Goal: Task Accomplishment & Management: Complete application form

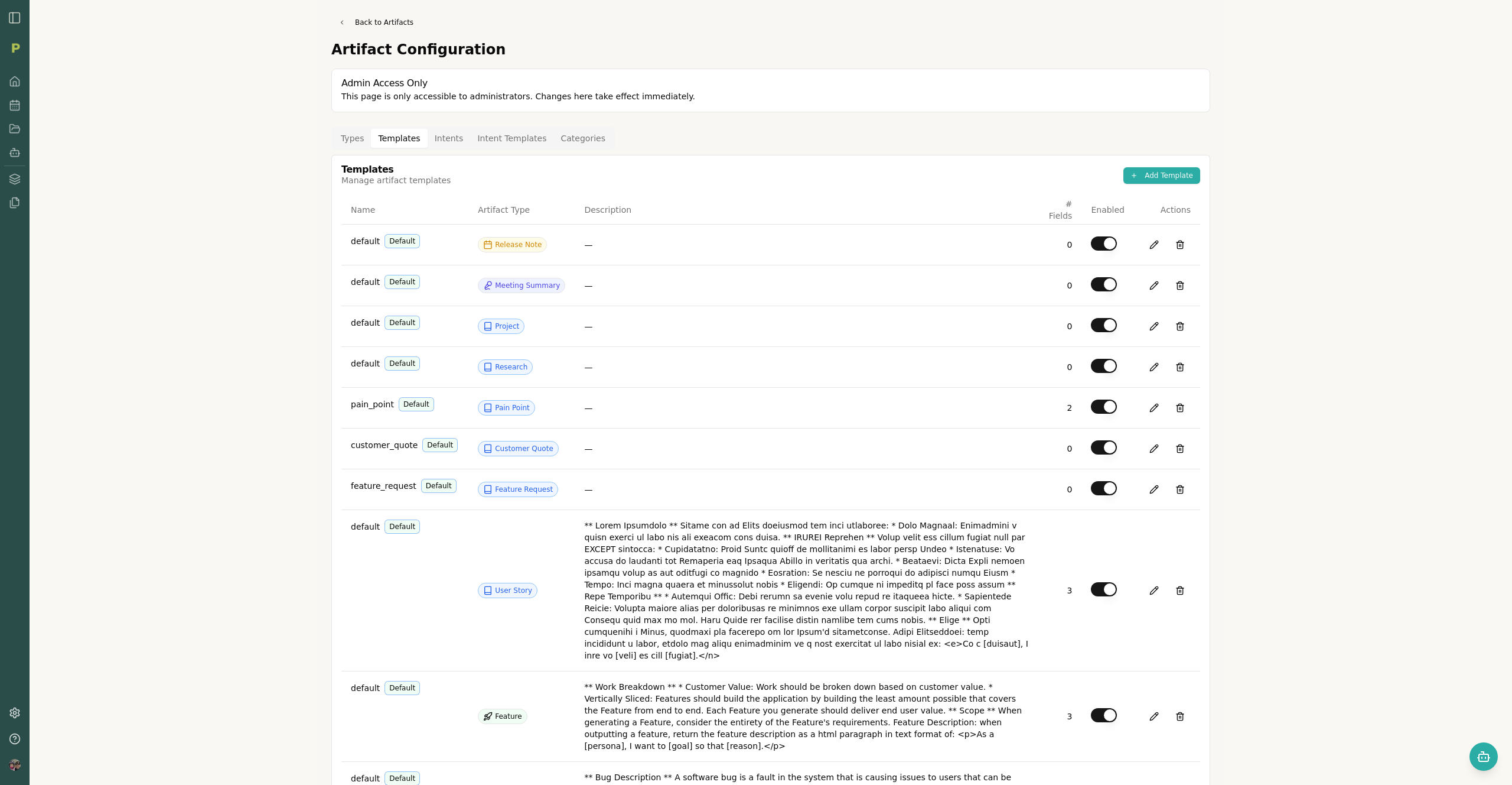
click at [399, 137] on button "Templates" at bounding box center [398, 138] width 56 height 19
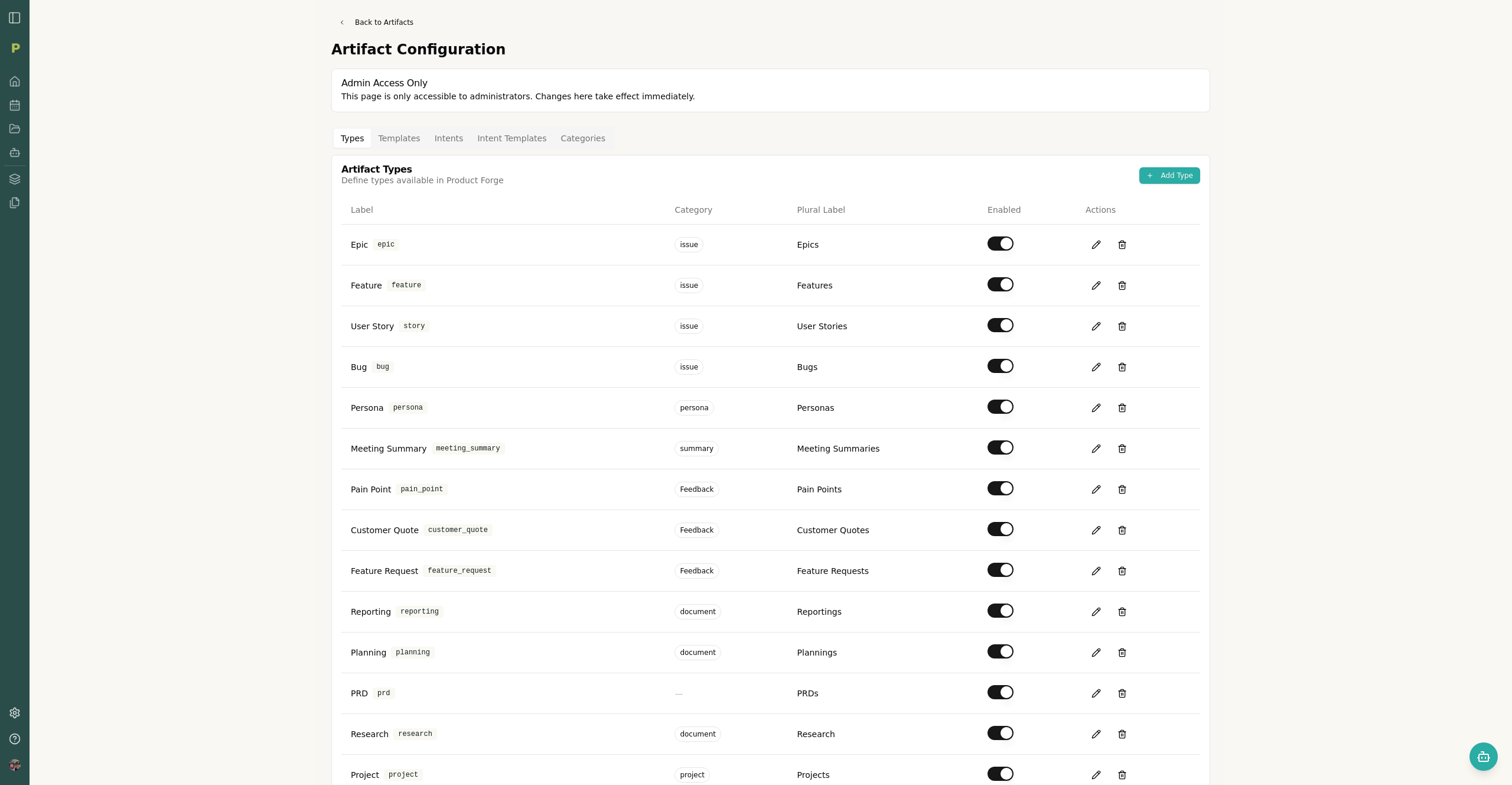
click at [344, 141] on button "Types" at bounding box center [352, 138] width 37 height 19
click at [1162, 171] on button "Add Type" at bounding box center [1170, 175] width 60 height 16
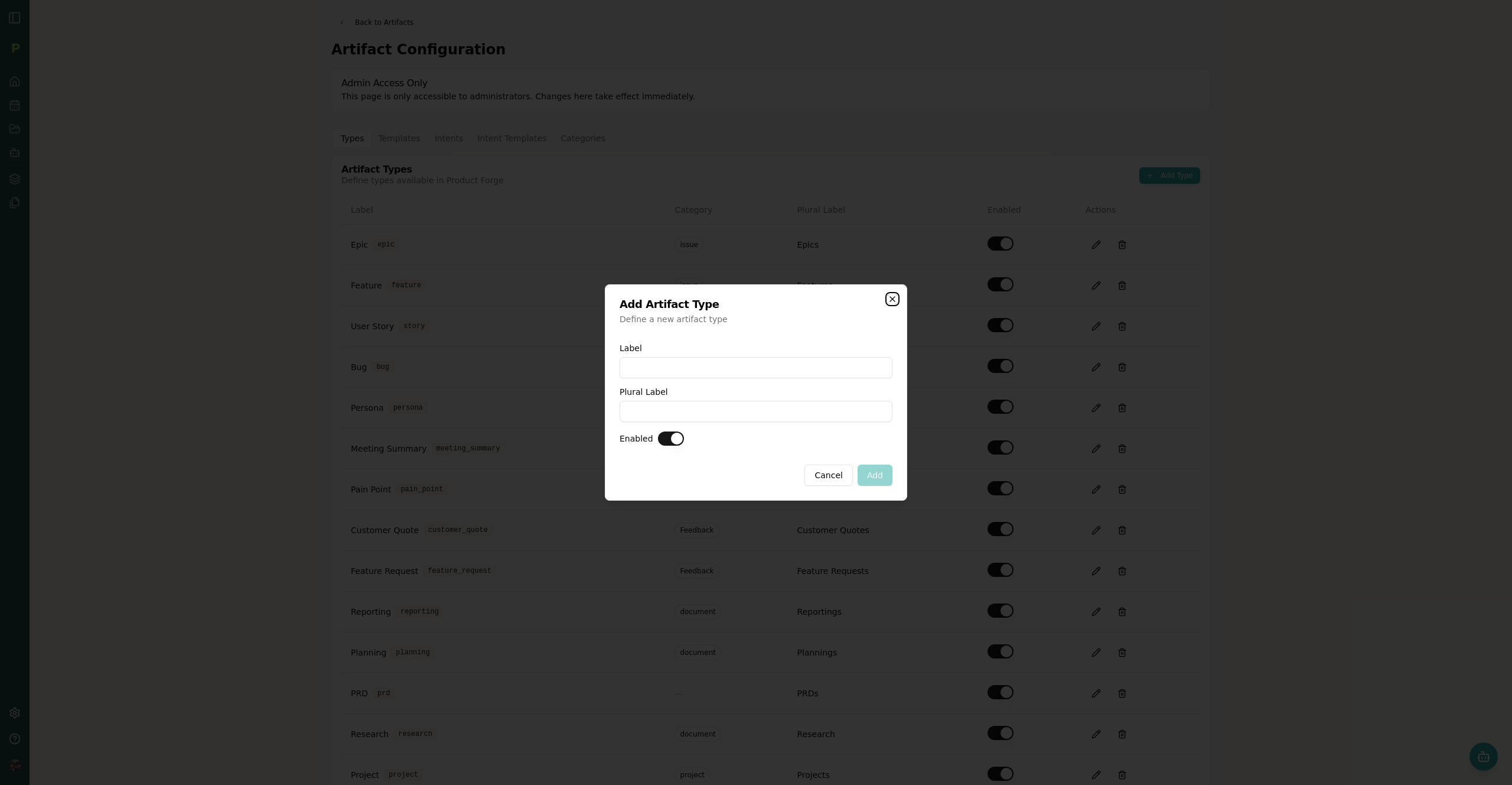
click at [890, 297] on icon "button" at bounding box center [892, 298] width 4 height 4
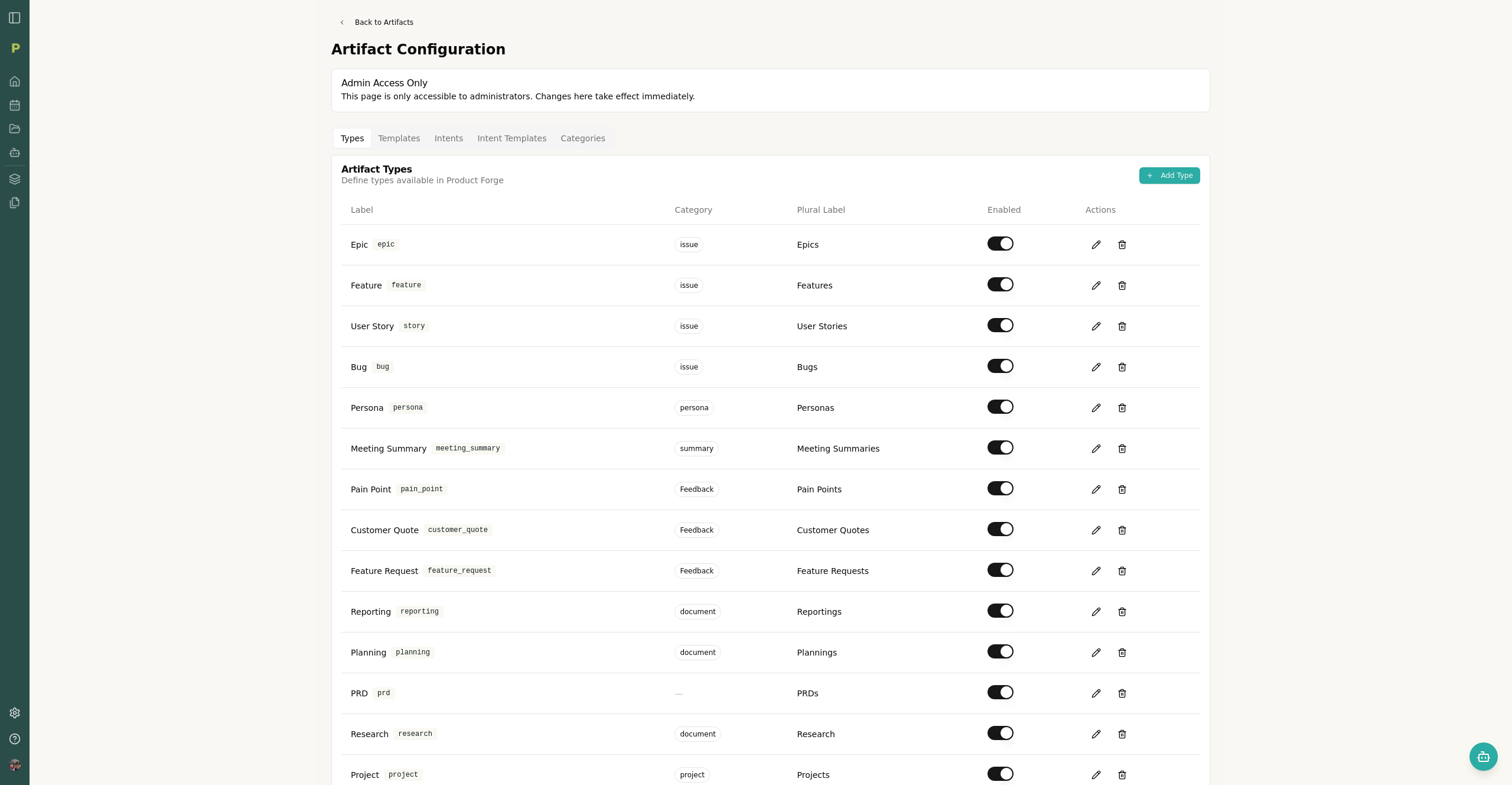
click at [400, 136] on button "Templates" at bounding box center [398, 138] width 56 height 19
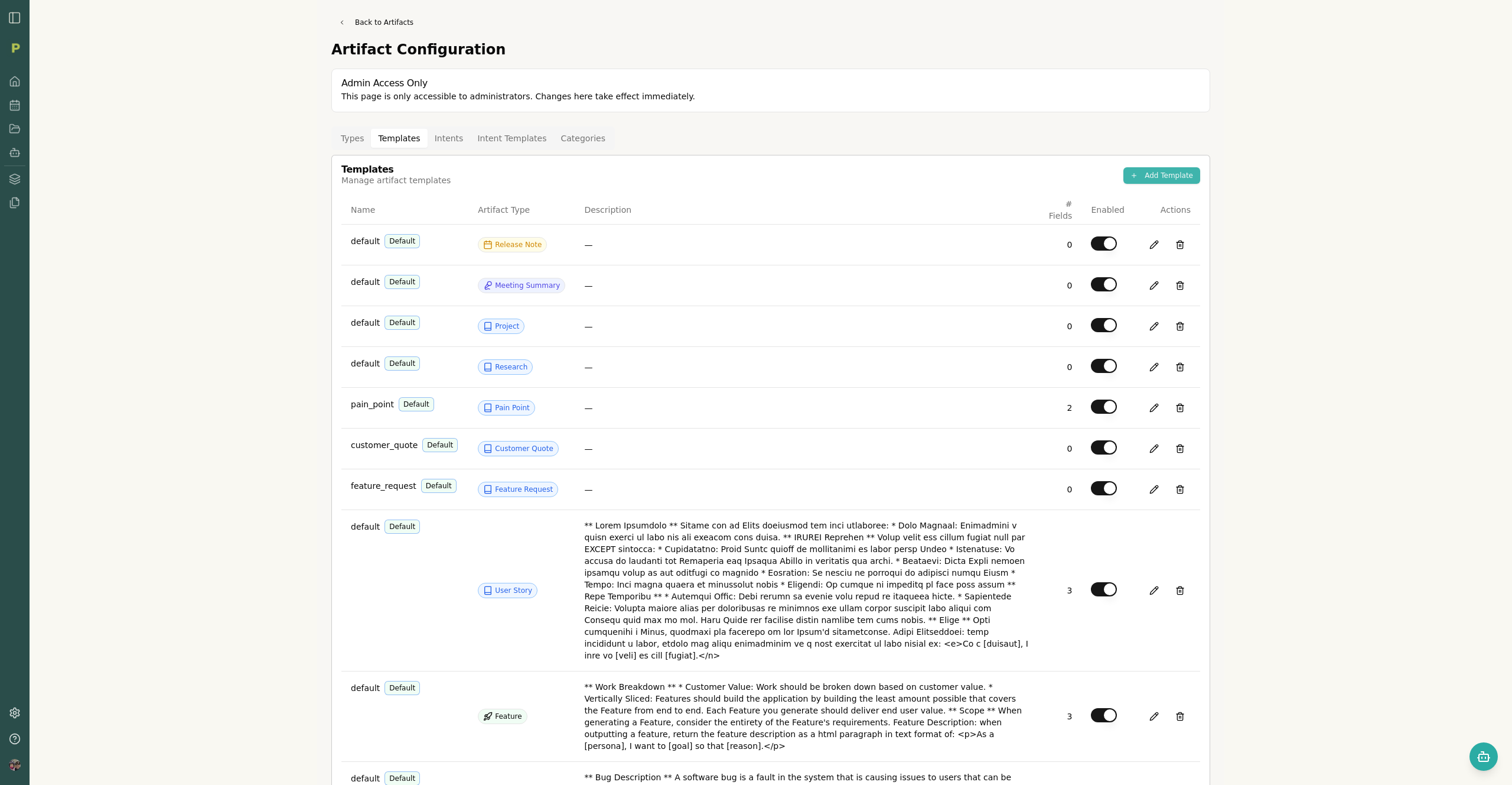
click at [1147, 176] on button "Add Template" at bounding box center [1161, 175] width 77 height 16
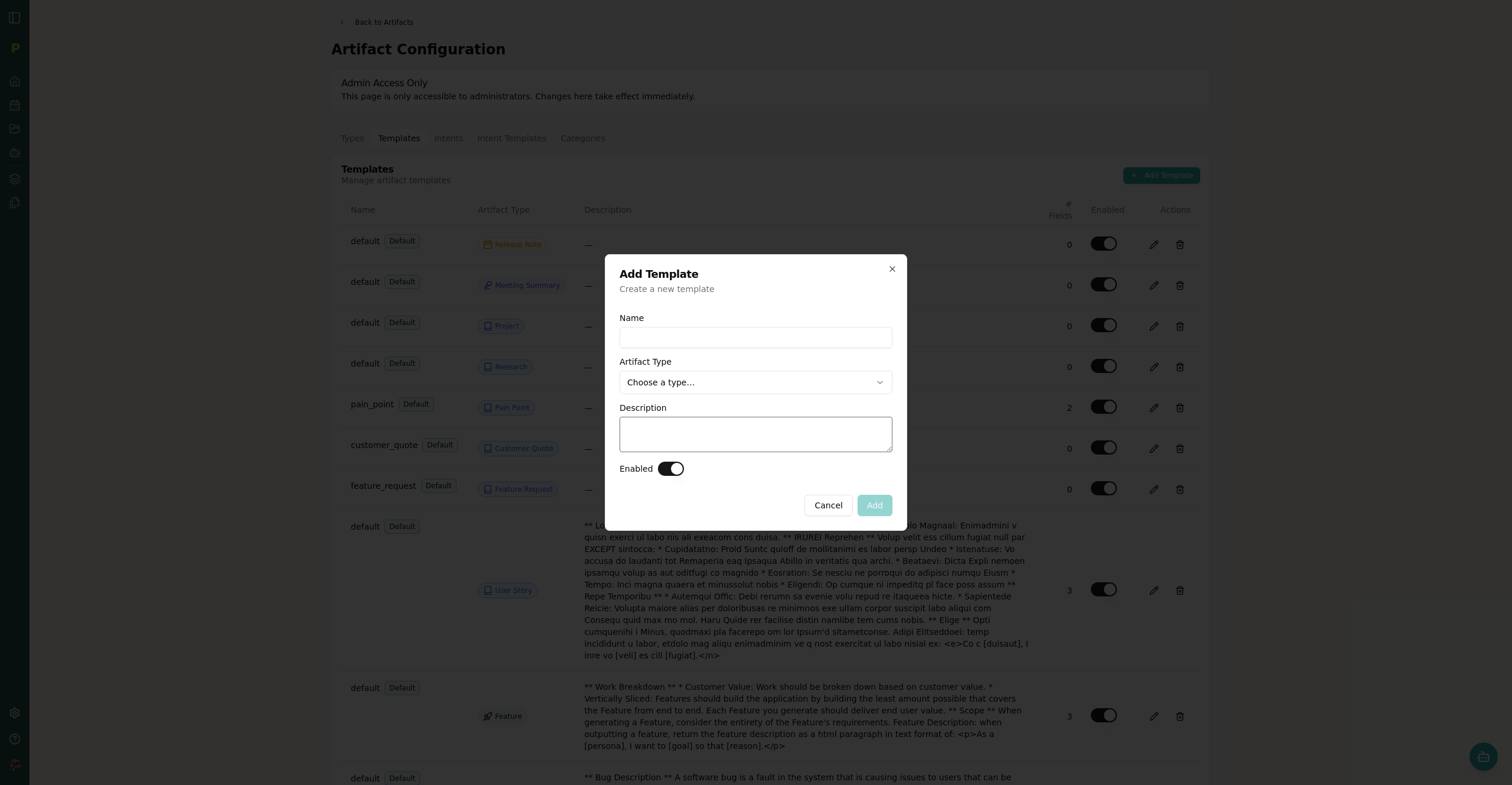
click at [709, 389] on body "Back to Artifacts Artifact Configuration Admin Access Only This page is only ac…" at bounding box center [756, 392] width 1512 height 785
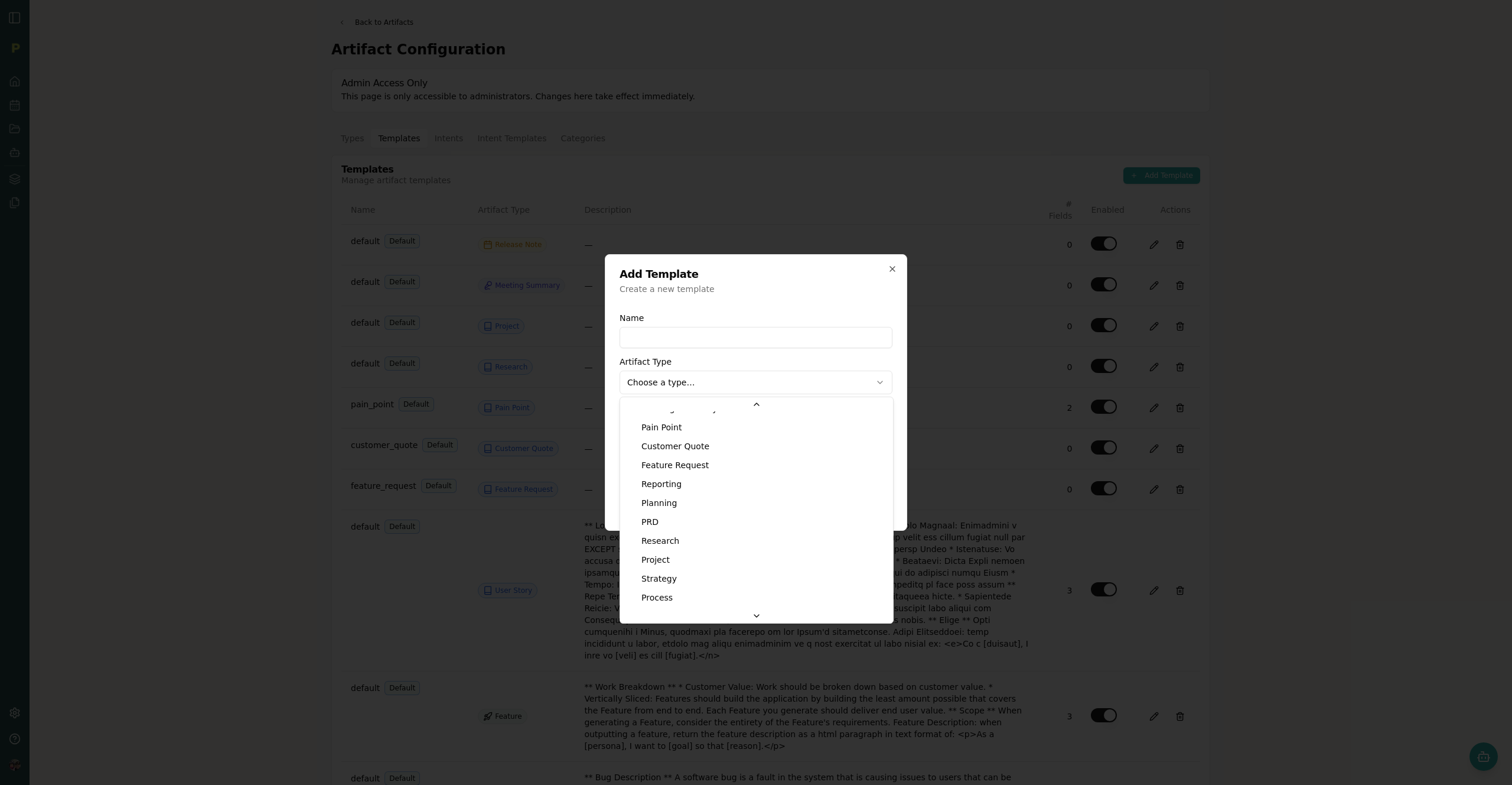
scroll to position [96, 0]
click at [747, 261] on body "Back to Artifacts Artifact Configuration Admin Access Only This page is only ac…" at bounding box center [756, 392] width 1512 height 785
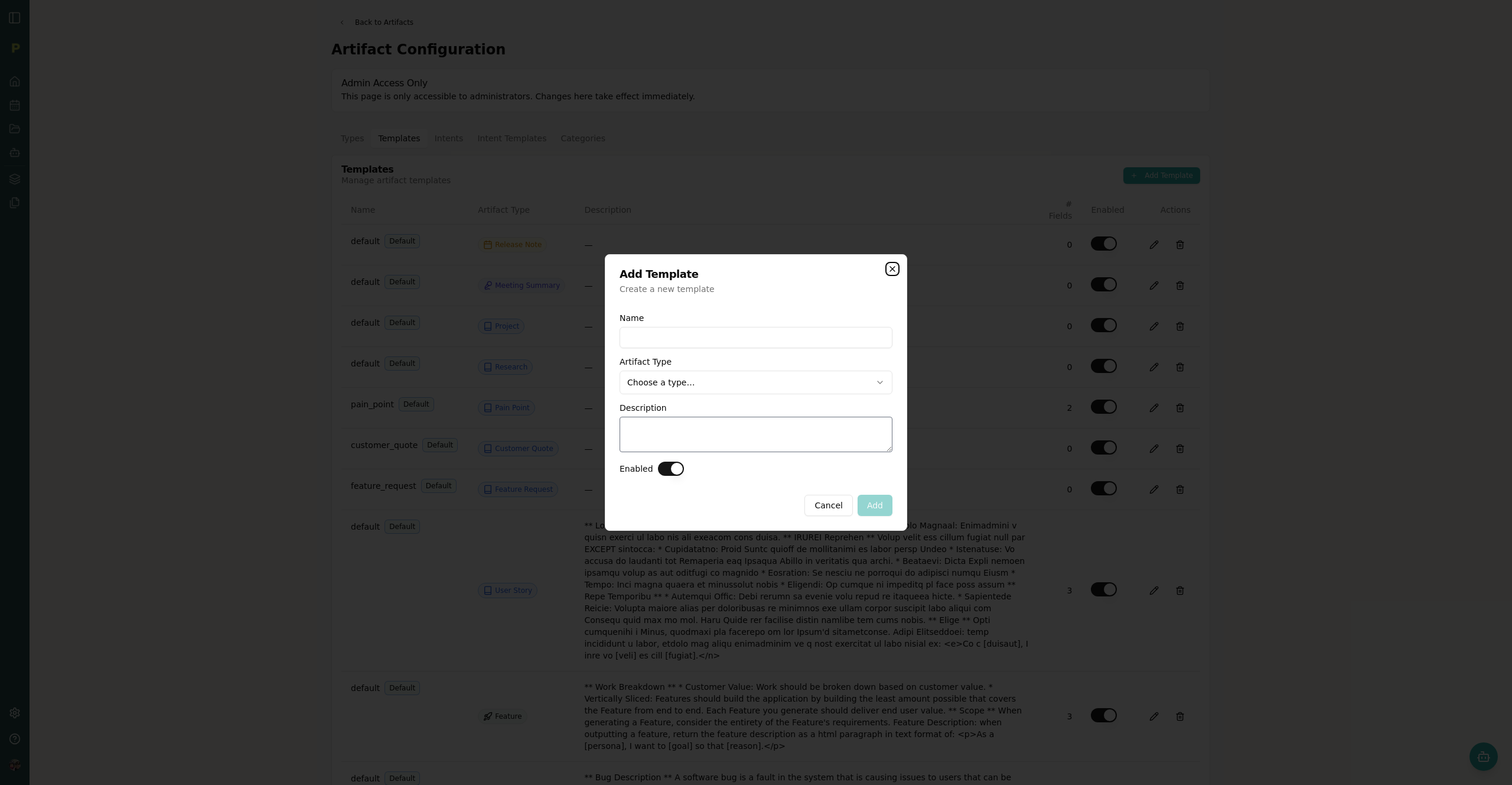
click at [893, 270] on icon "button" at bounding box center [892, 268] width 4 height 4
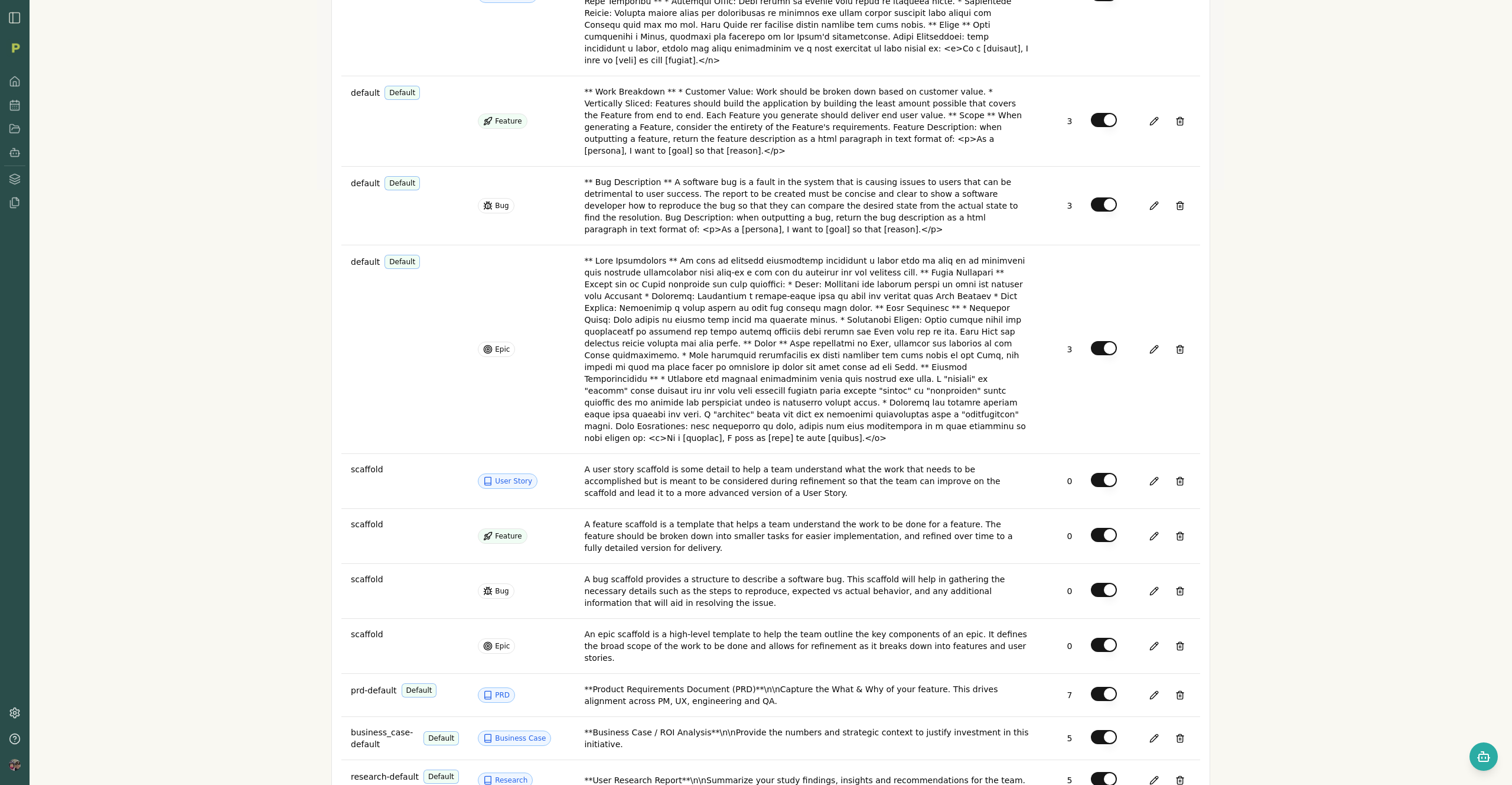
scroll to position [692, 0]
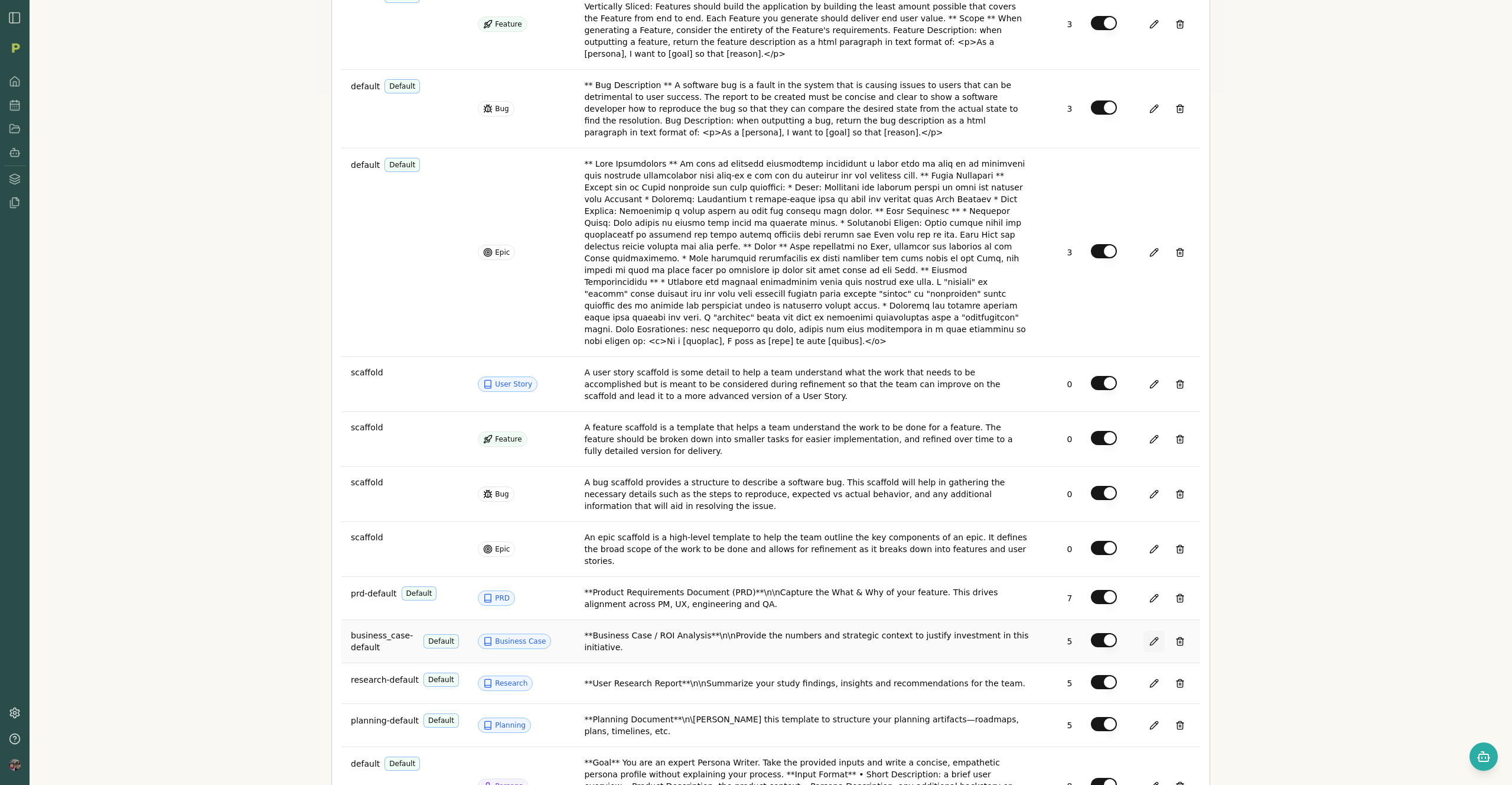
click at [1144, 630] on button at bounding box center [1153, 641] width 22 height 22
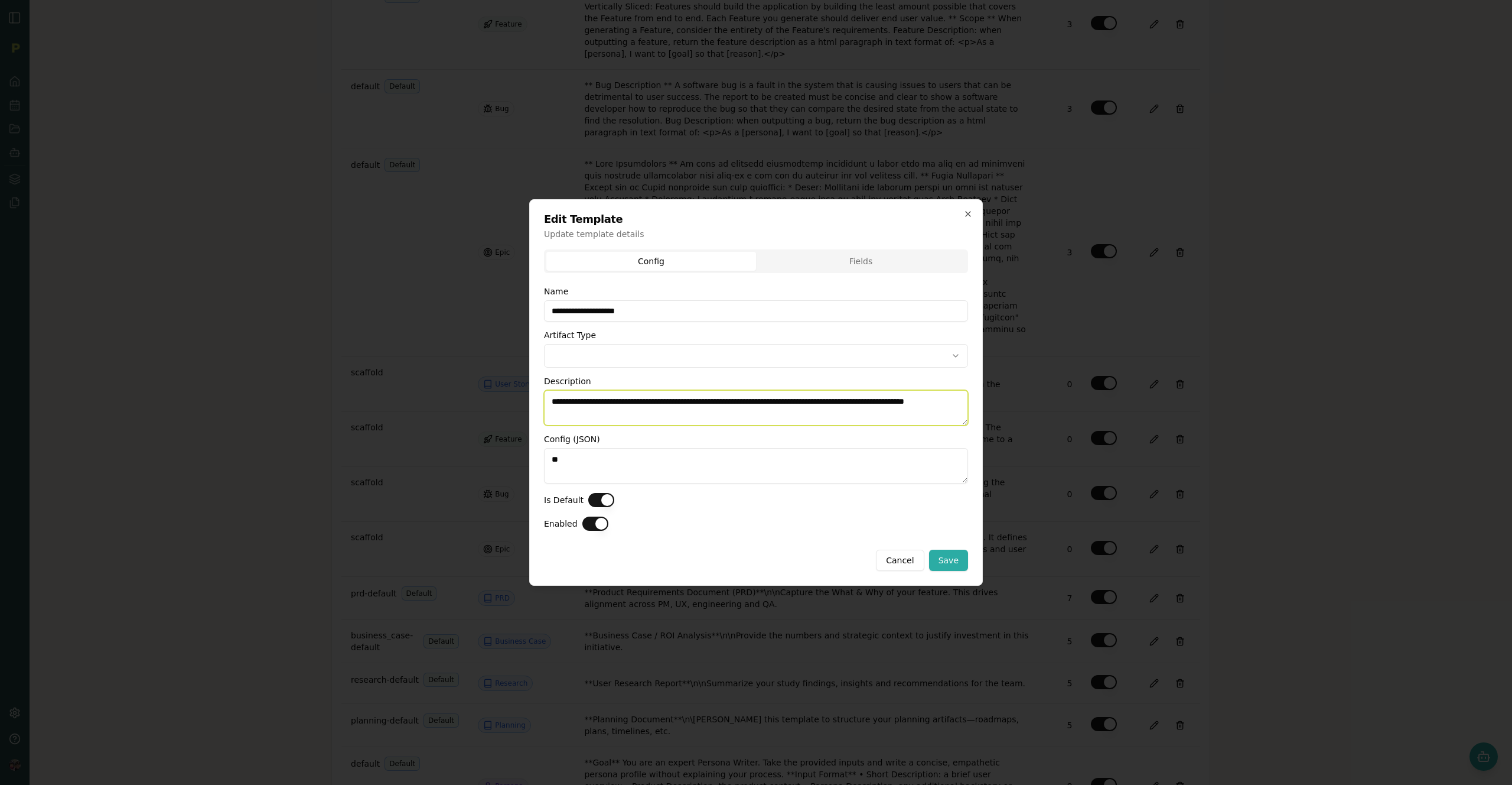
drag, startPoint x: 595, startPoint y: 414, endPoint x: 528, endPoint y: 395, distance: 69.6
click at [528, 395] on body "Back to Artifacts Artifact Configuration Admin Access Only This page is only ac…" at bounding box center [756, 392] width 1512 height 785
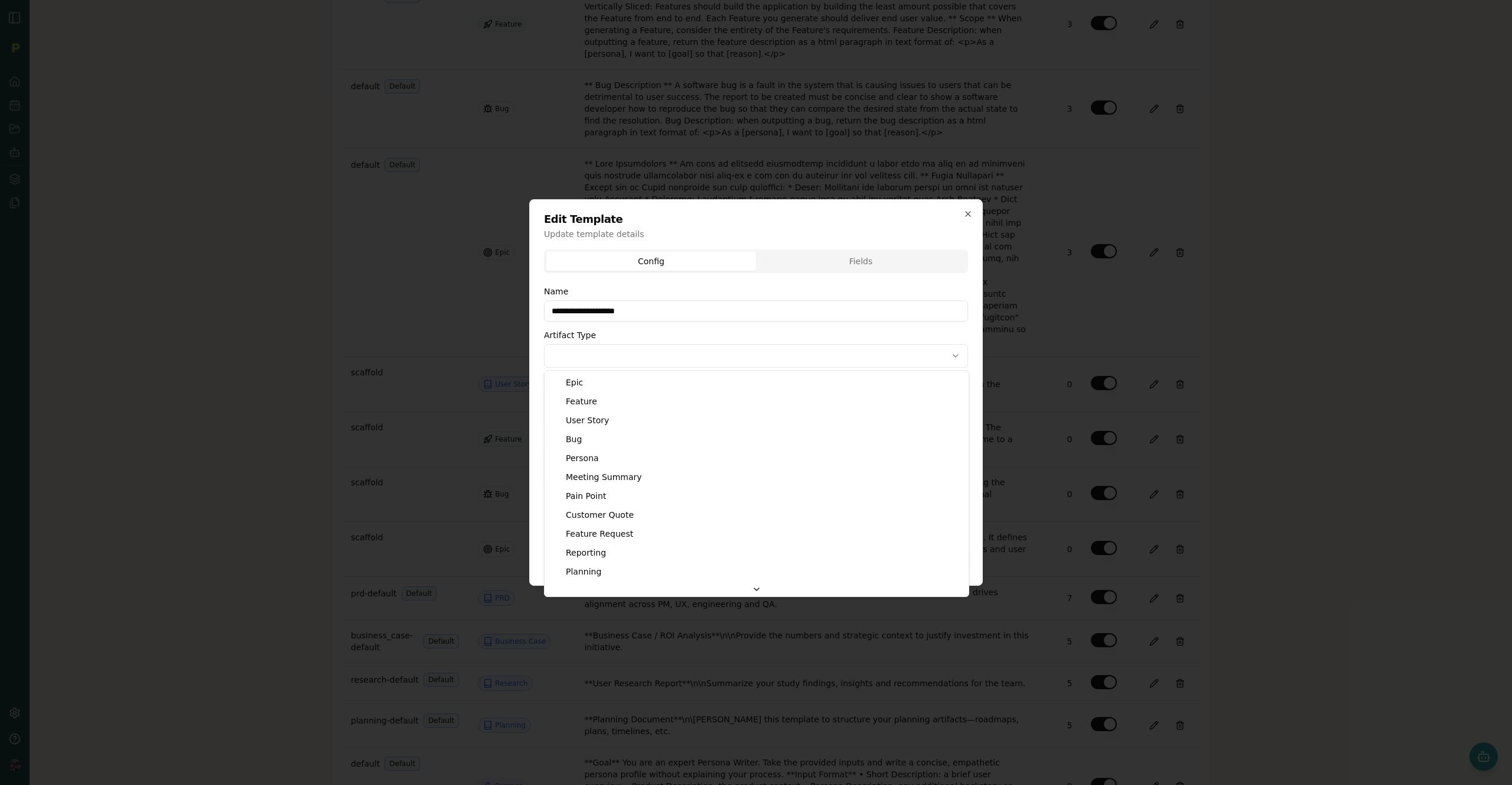
click at [946, 356] on body "Back to Artifacts Artifact Configuration Admin Access Only This page is only ac…" at bounding box center [756, 392] width 1512 height 785
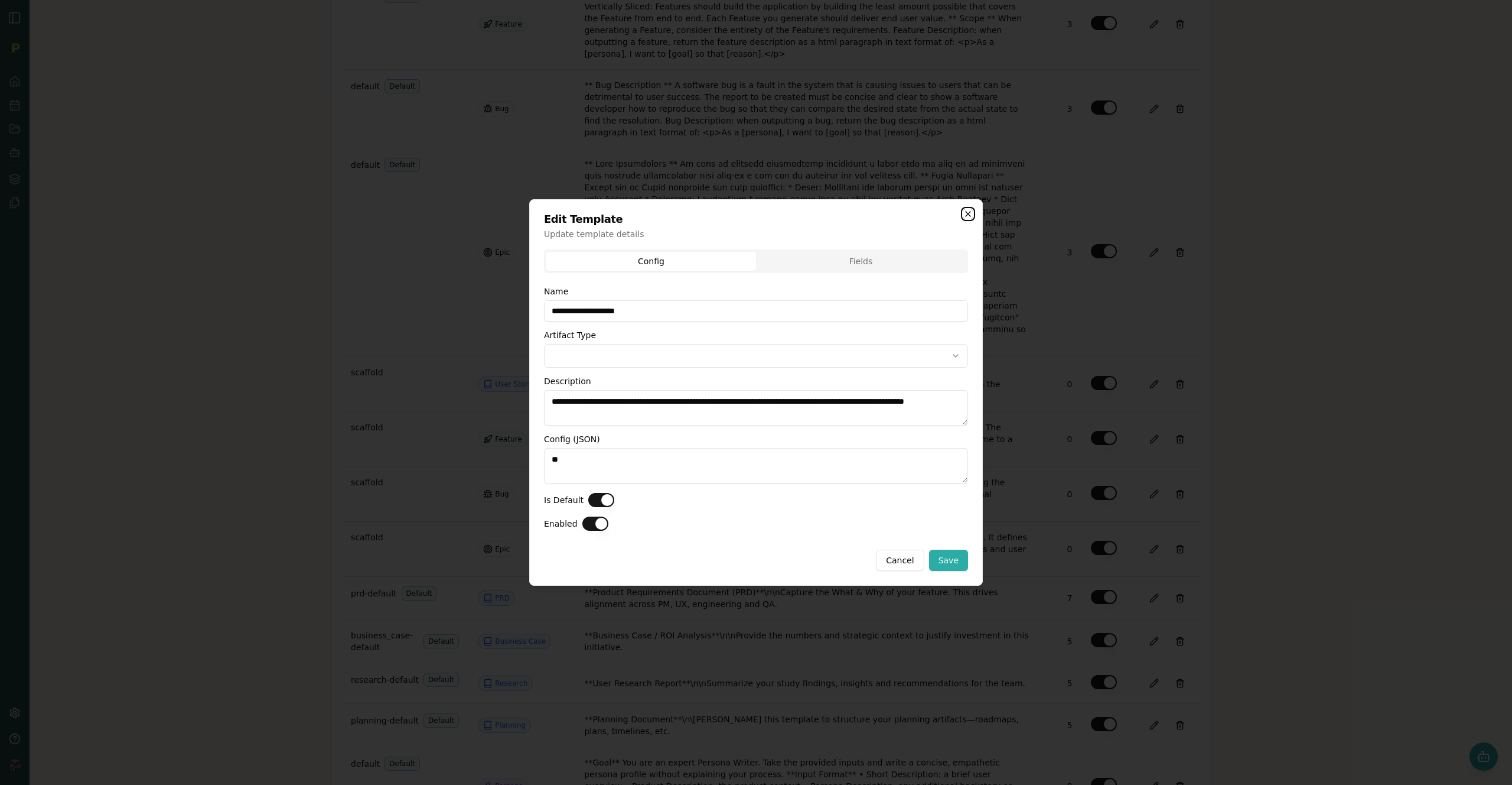
click at [966, 211] on icon "button" at bounding box center [968, 214] width 10 height 10
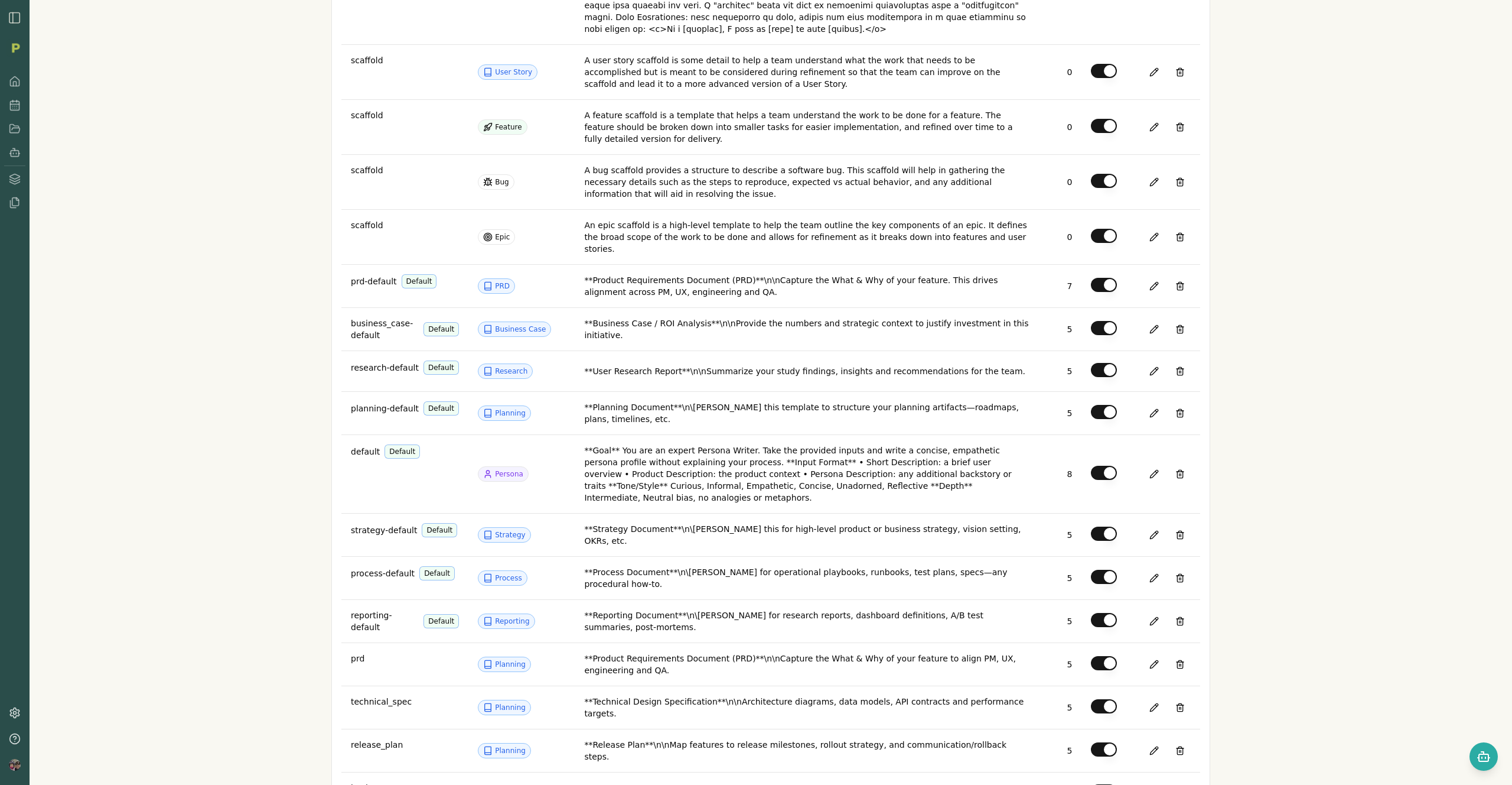
scroll to position [1060, 0]
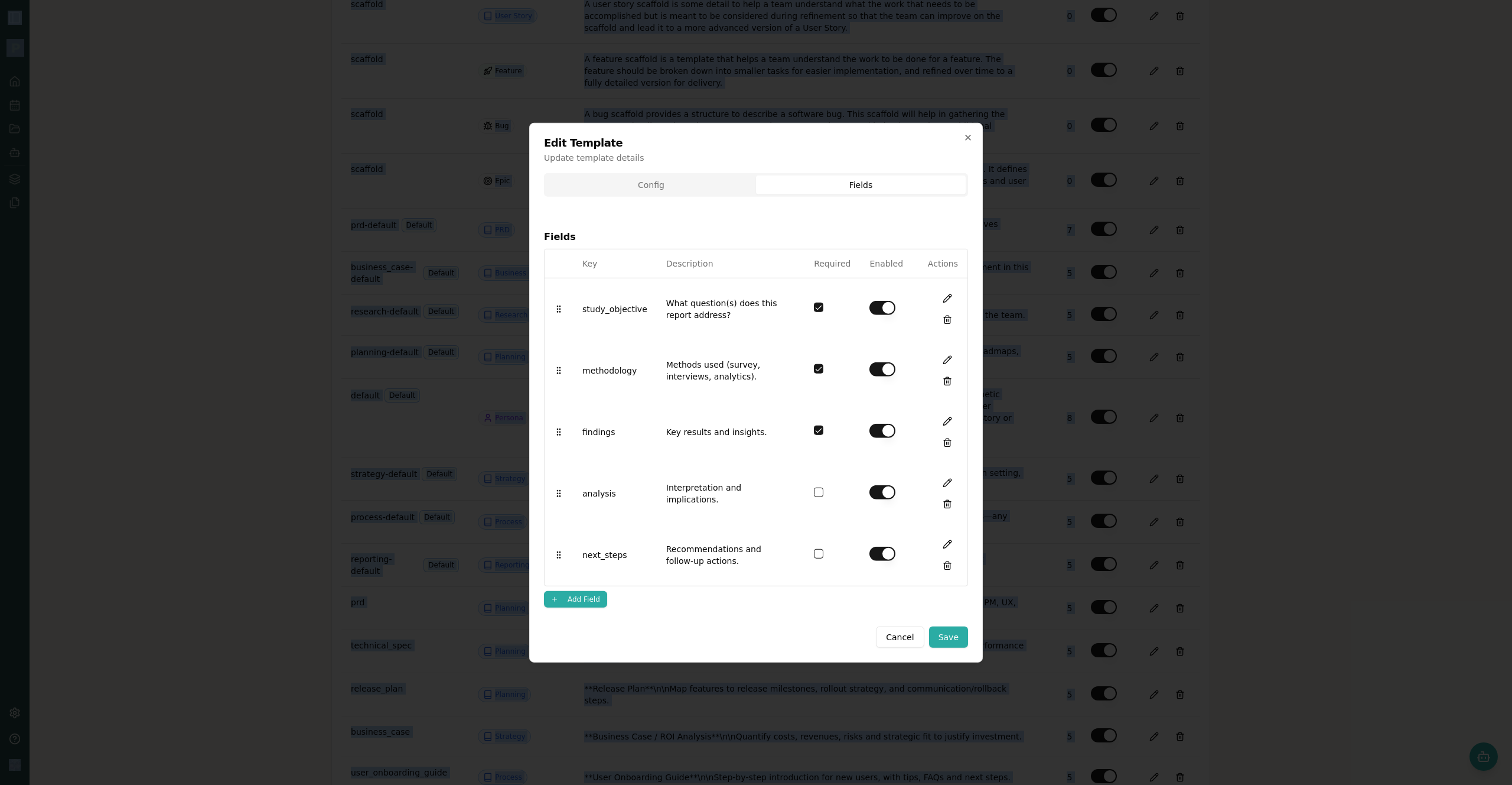
click at [821, 259] on div "Config Fields Fields Key Description Required Enabled Actions study_objective W…" at bounding box center [756, 394] width 424 height 444
drag, startPoint x: 660, startPoint y: 300, endPoint x: 708, endPoint y: 315, distance: 50.3
click at [708, 315] on td "What question(s) does this report address?" at bounding box center [730, 323] width 148 height 62
click at [697, 314] on td "What question(s) does this report address?" at bounding box center [730, 310] width 148 height 62
drag, startPoint x: 692, startPoint y: 314, endPoint x: 808, endPoint y: 311, distance: 116.0
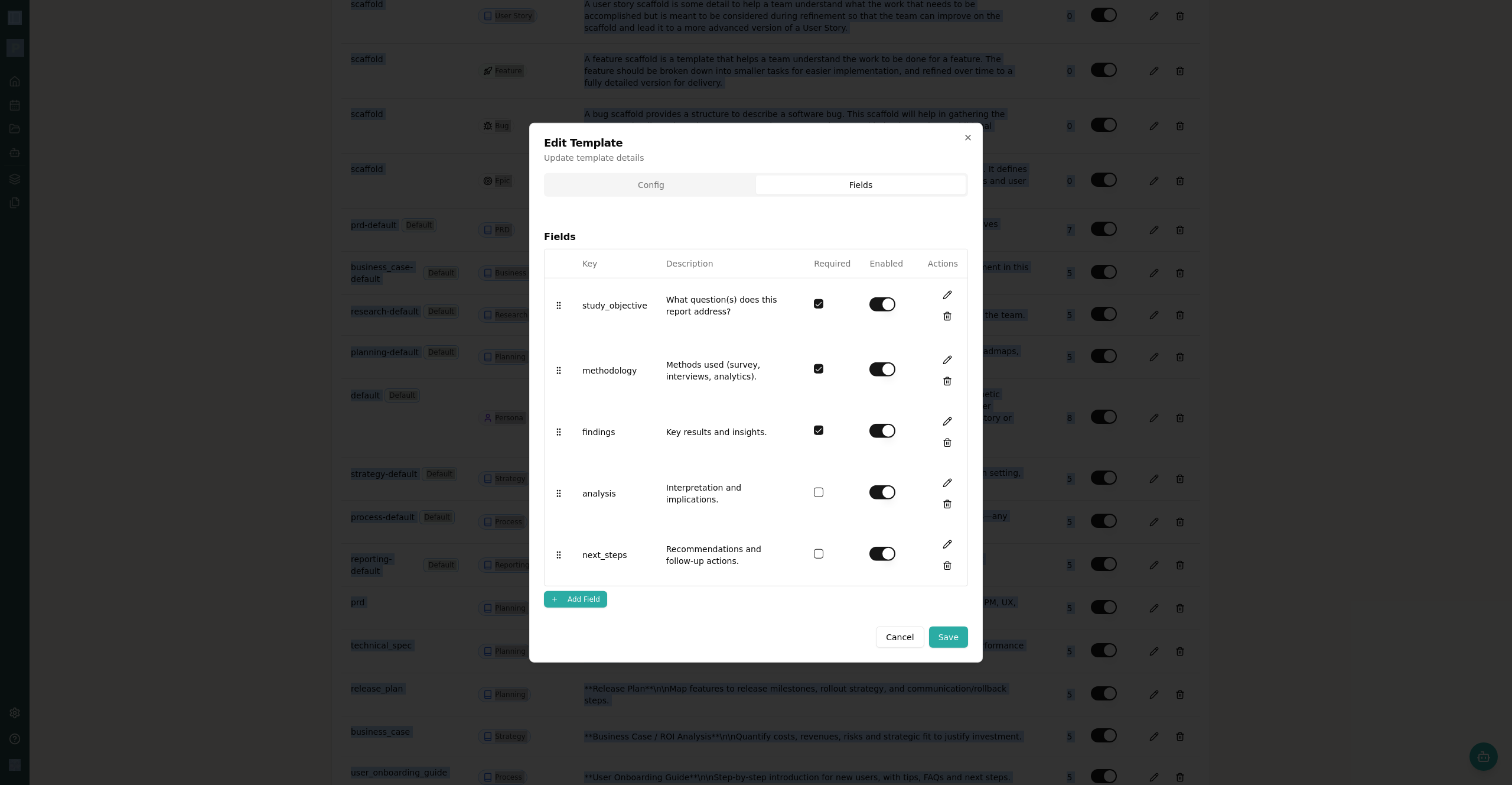
click at [671, 310] on td "What question(s) does this report address?" at bounding box center [730, 305] width 148 height 62
click at [940, 298] on button at bounding box center [947, 297] width 22 height 22
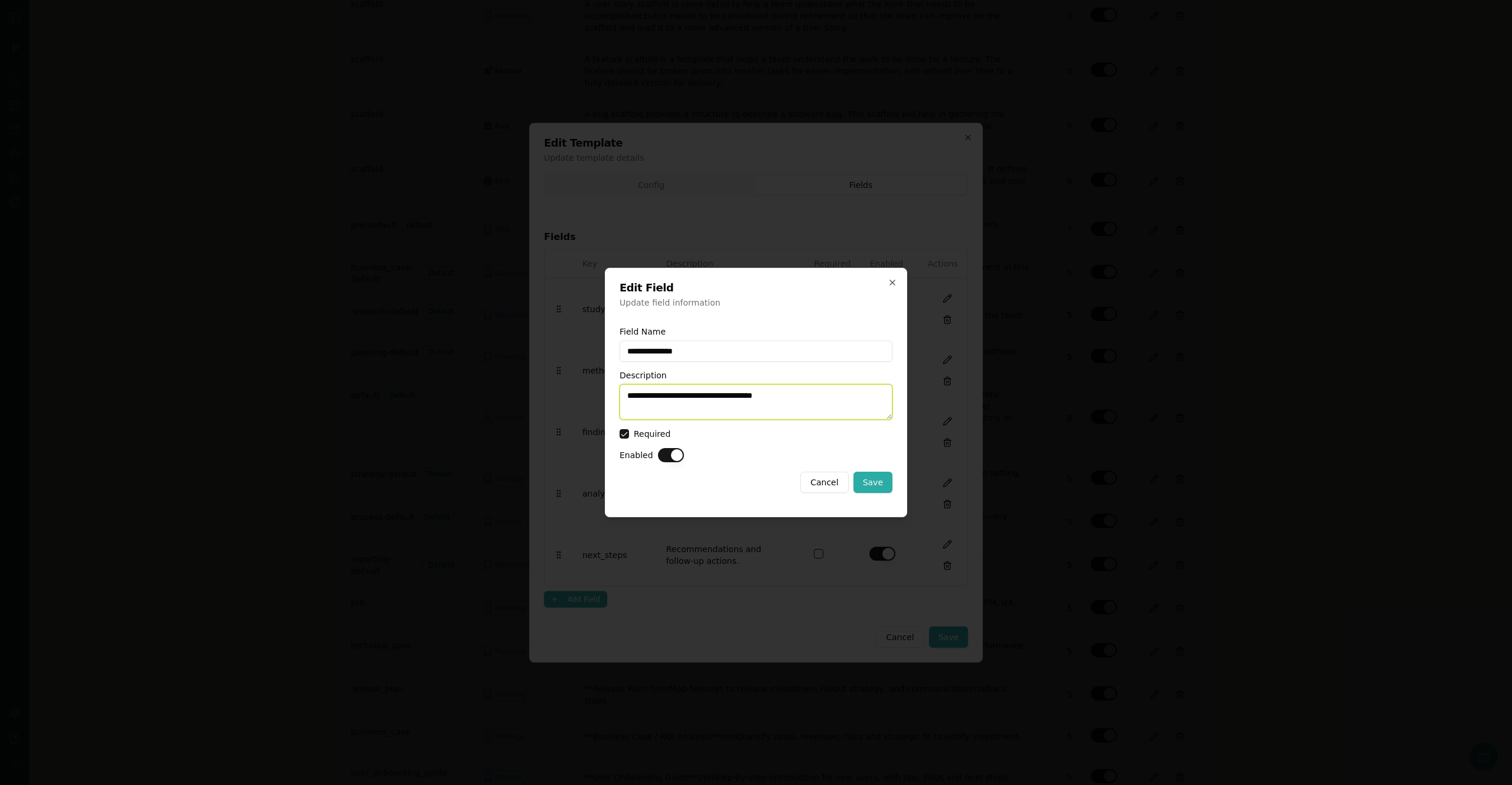
click at [815, 386] on textarea "**********" at bounding box center [756, 401] width 273 height 35
drag, startPoint x: 815, startPoint y: 392, endPoint x: 588, endPoint y: 380, distance: 227.3
click at [588, 380] on body "Back to Artifacts Artifact Configuration Admin Access Only This page is only ac…" at bounding box center [756, 392] width 1512 height 785
click at [876, 482] on button "Save" at bounding box center [873, 482] width 39 height 22
click at [876, 482] on div "Cancel Save" at bounding box center [756, 482] width 273 height 22
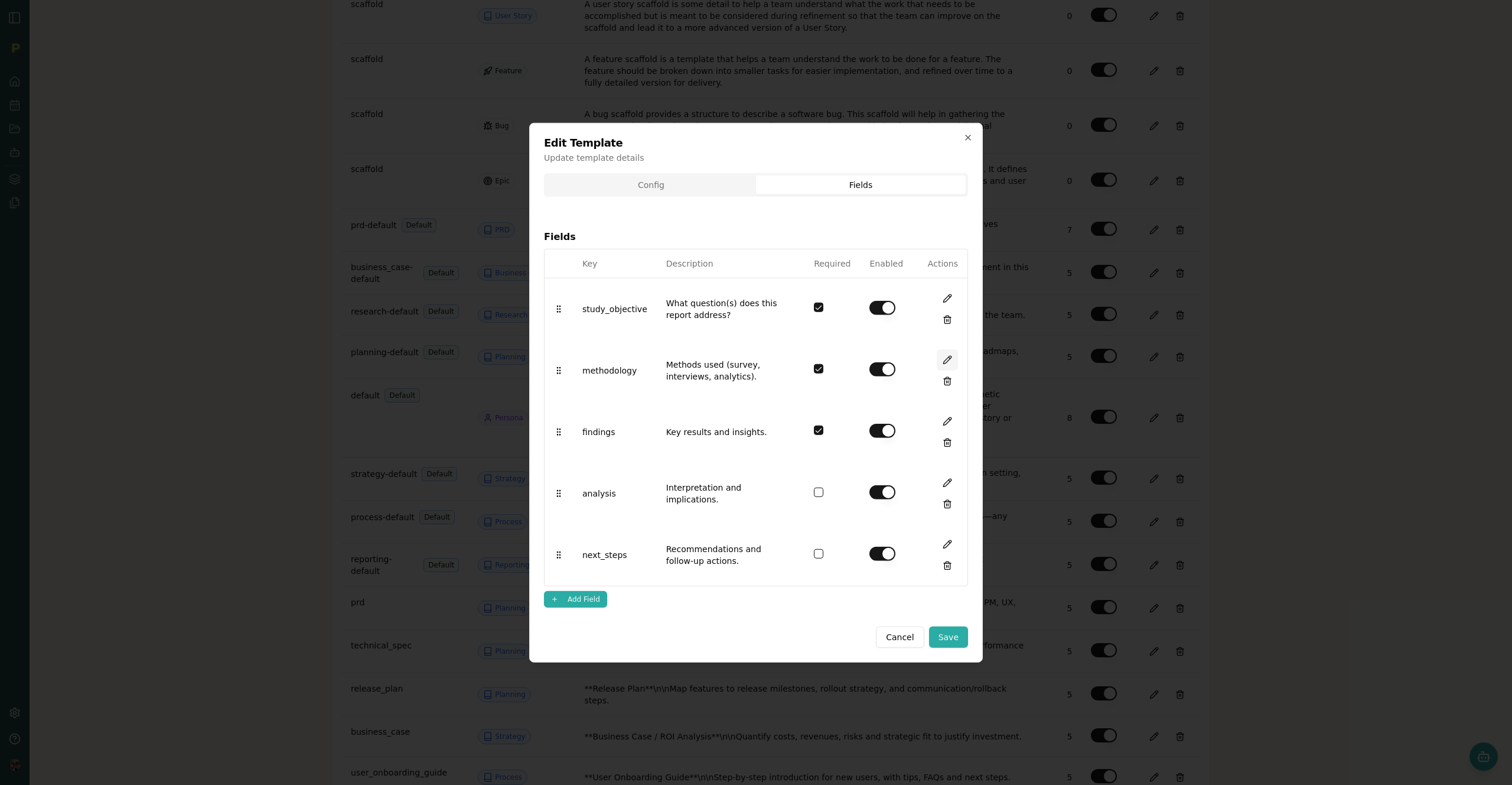
click at [950, 359] on button at bounding box center [947, 359] width 22 height 22
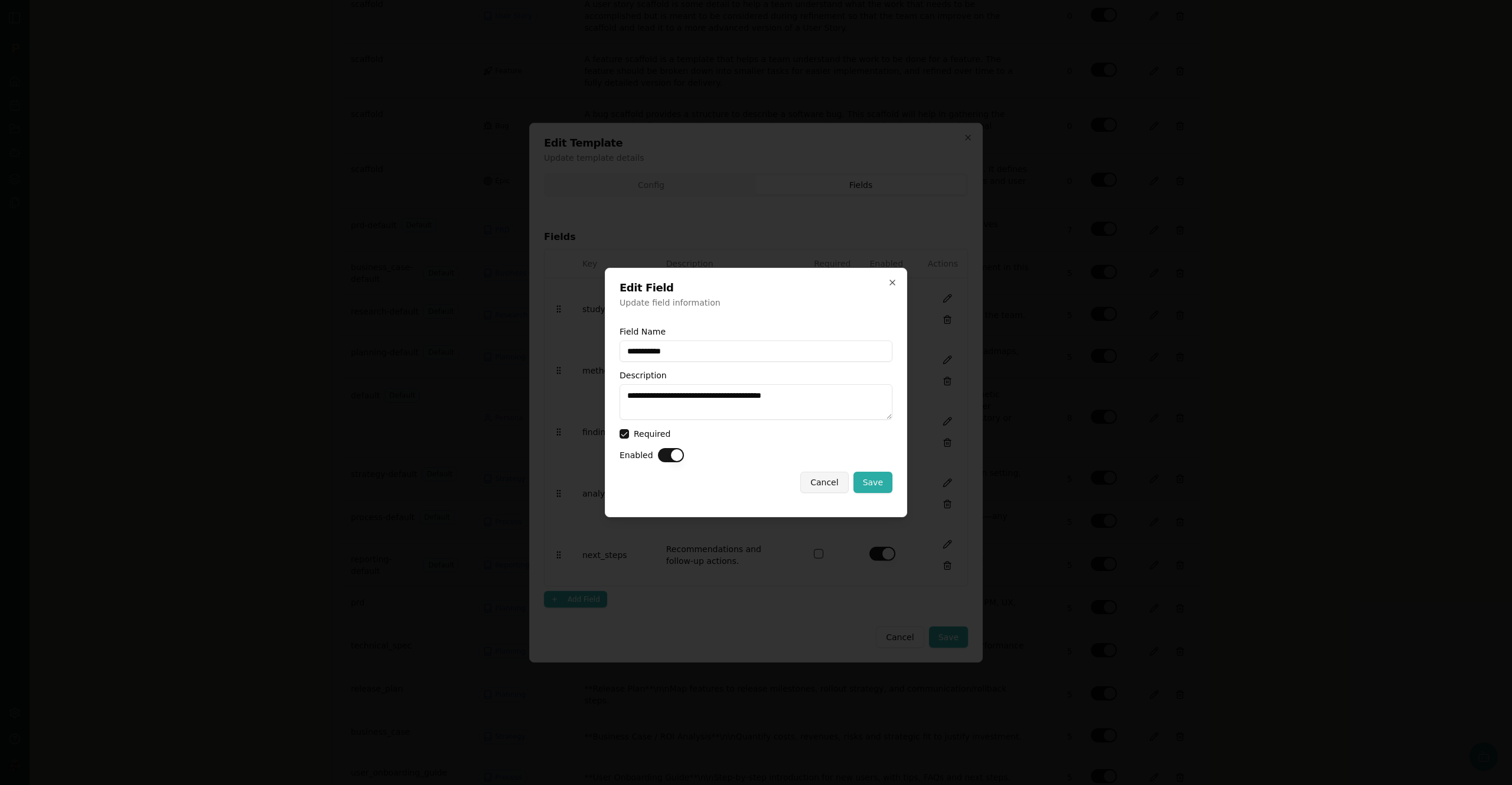
click at [815, 476] on button "Cancel" at bounding box center [823, 482] width 48 height 22
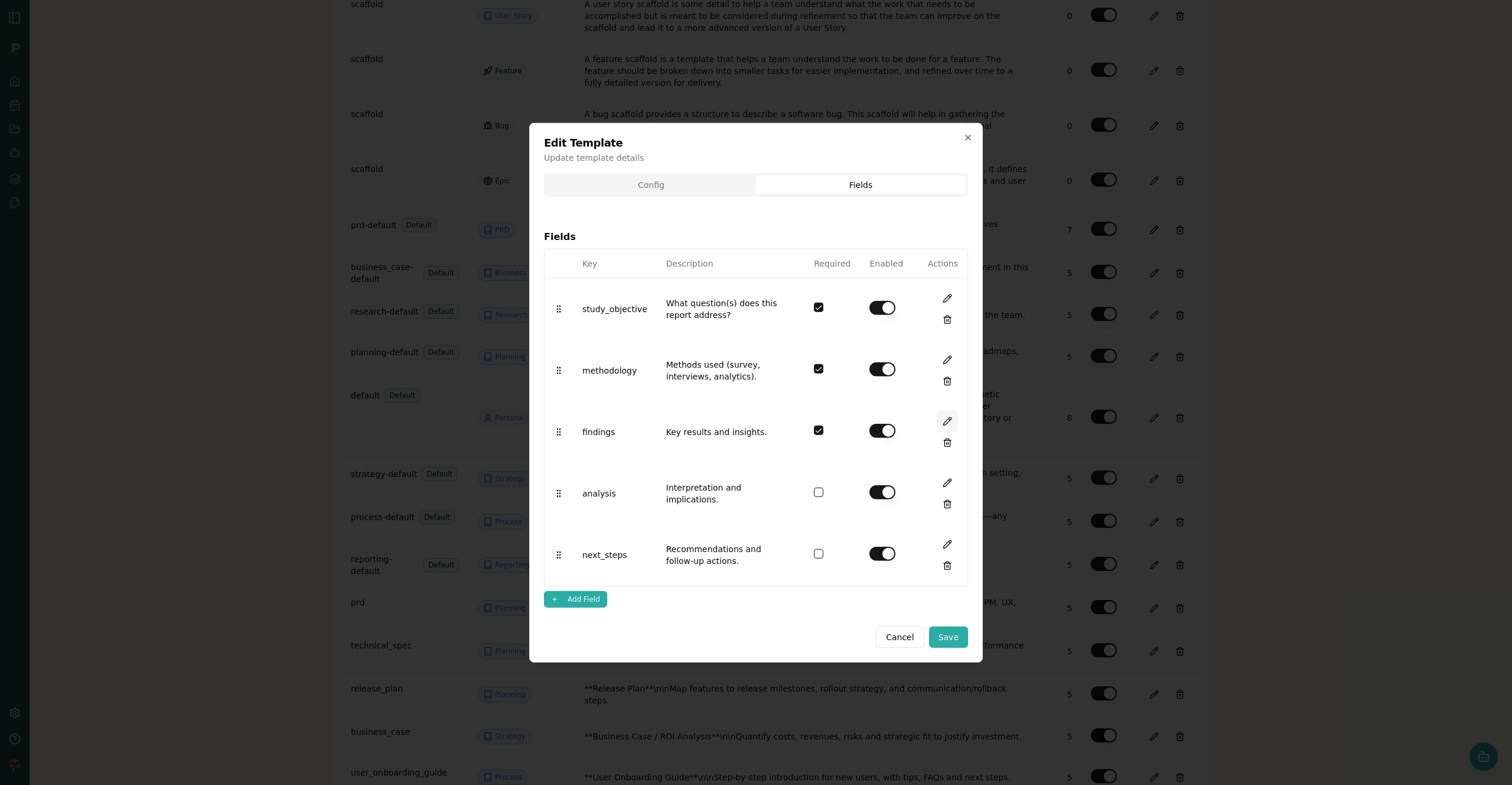
click at [943, 423] on button at bounding box center [947, 420] width 22 height 22
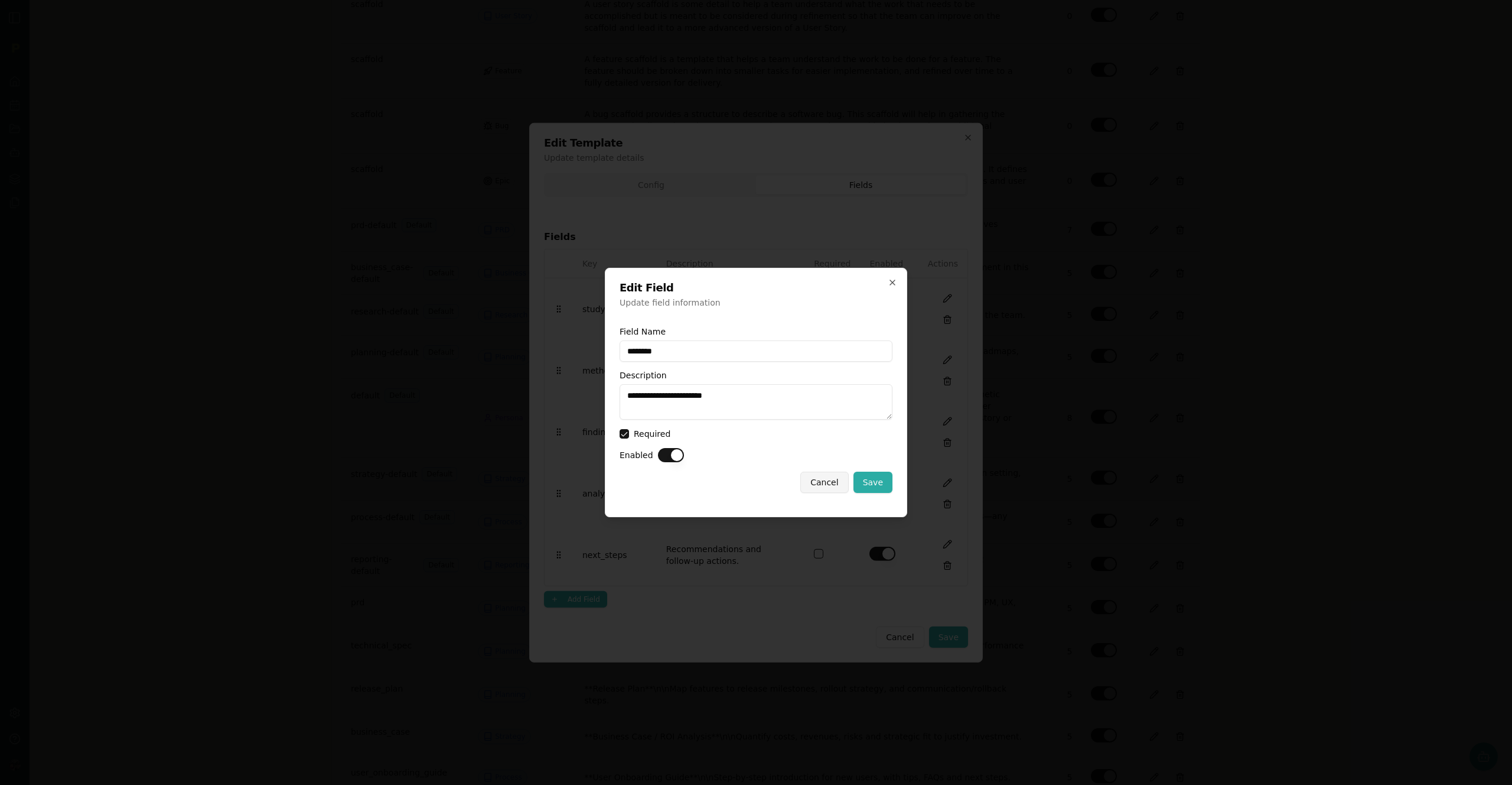
click at [828, 484] on button "Cancel" at bounding box center [823, 482] width 48 height 22
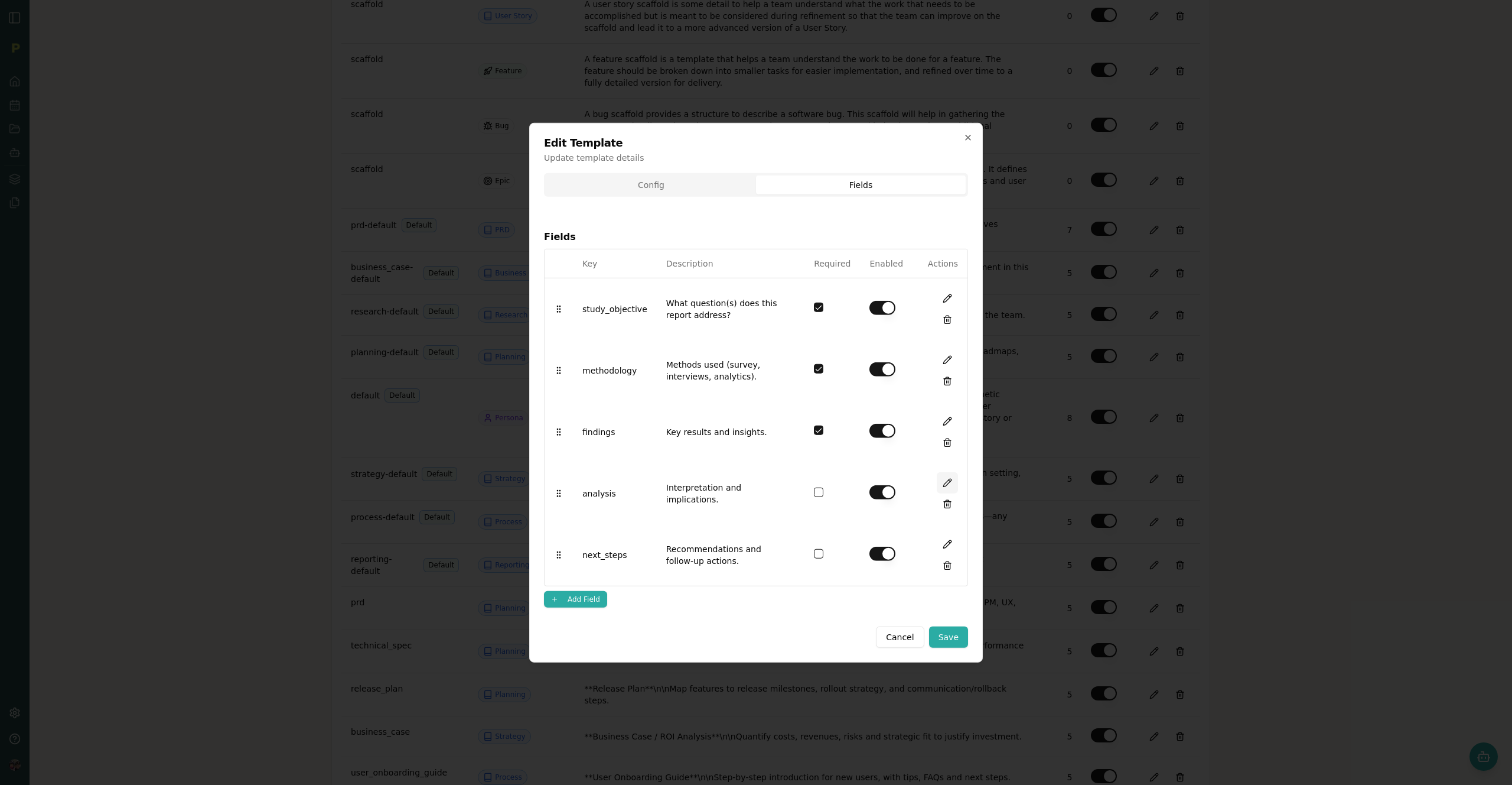
click at [945, 481] on button at bounding box center [947, 482] width 22 height 22
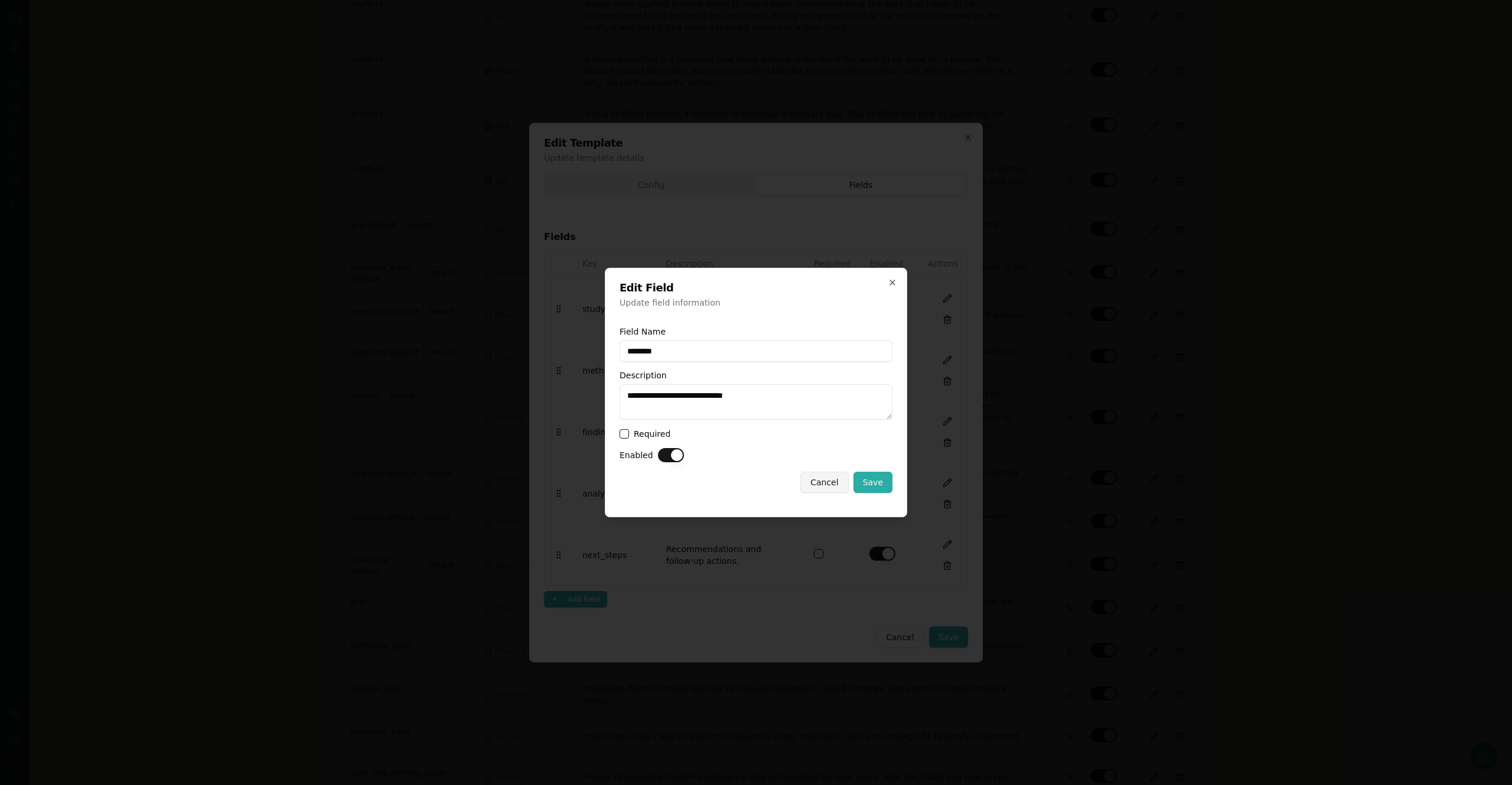
click at [820, 486] on button "Cancel" at bounding box center [823, 482] width 48 height 22
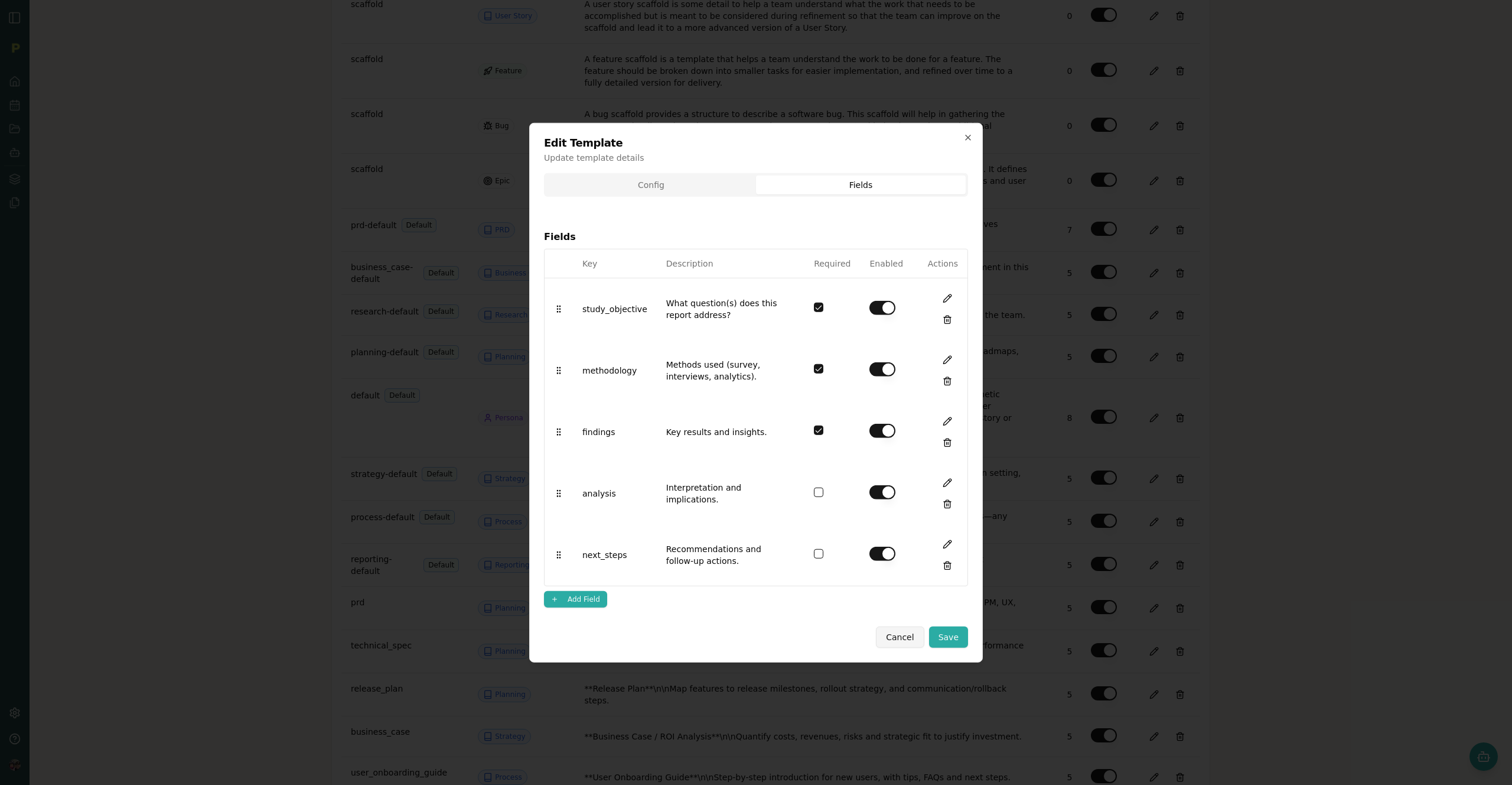
click at [897, 636] on button "Cancel" at bounding box center [899, 636] width 48 height 22
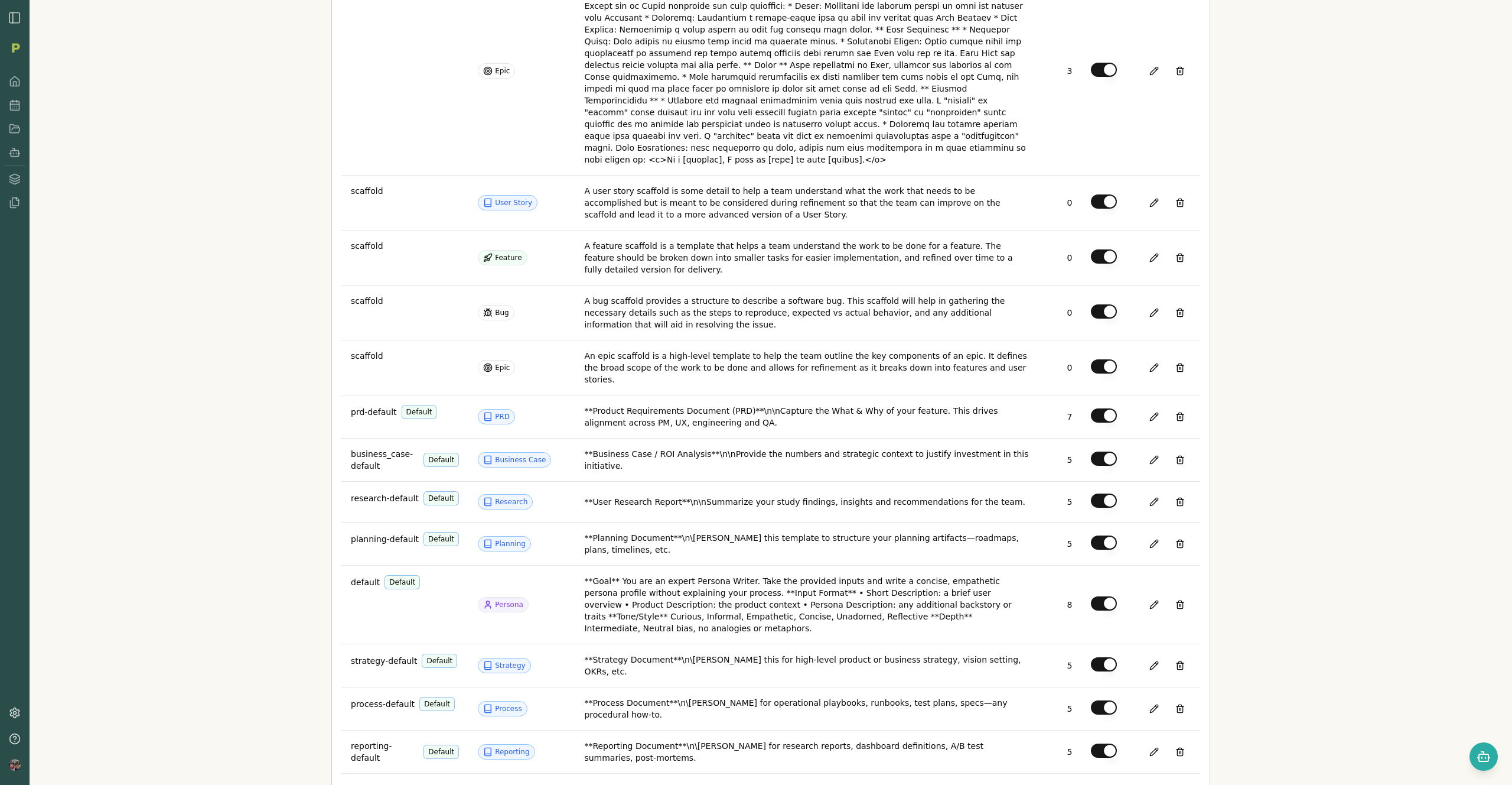
scroll to position [871, 0]
click at [1143, 451] on button at bounding box center [1153, 462] width 22 height 22
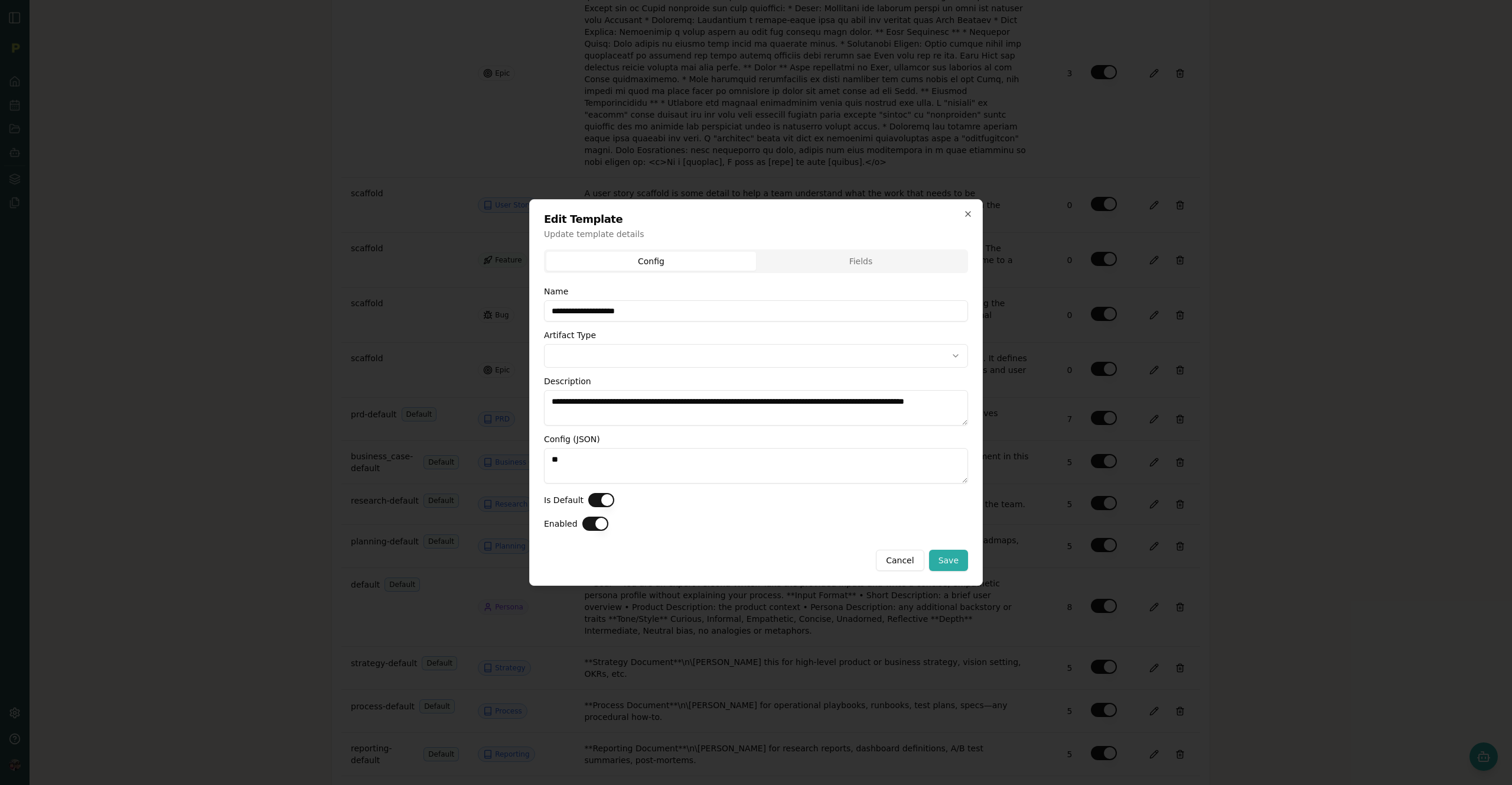
click at [695, 362] on body "Back to Artifacts Artifact Configuration Admin Access Only This page is only ac…" at bounding box center [756, 392] width 1512 height 785
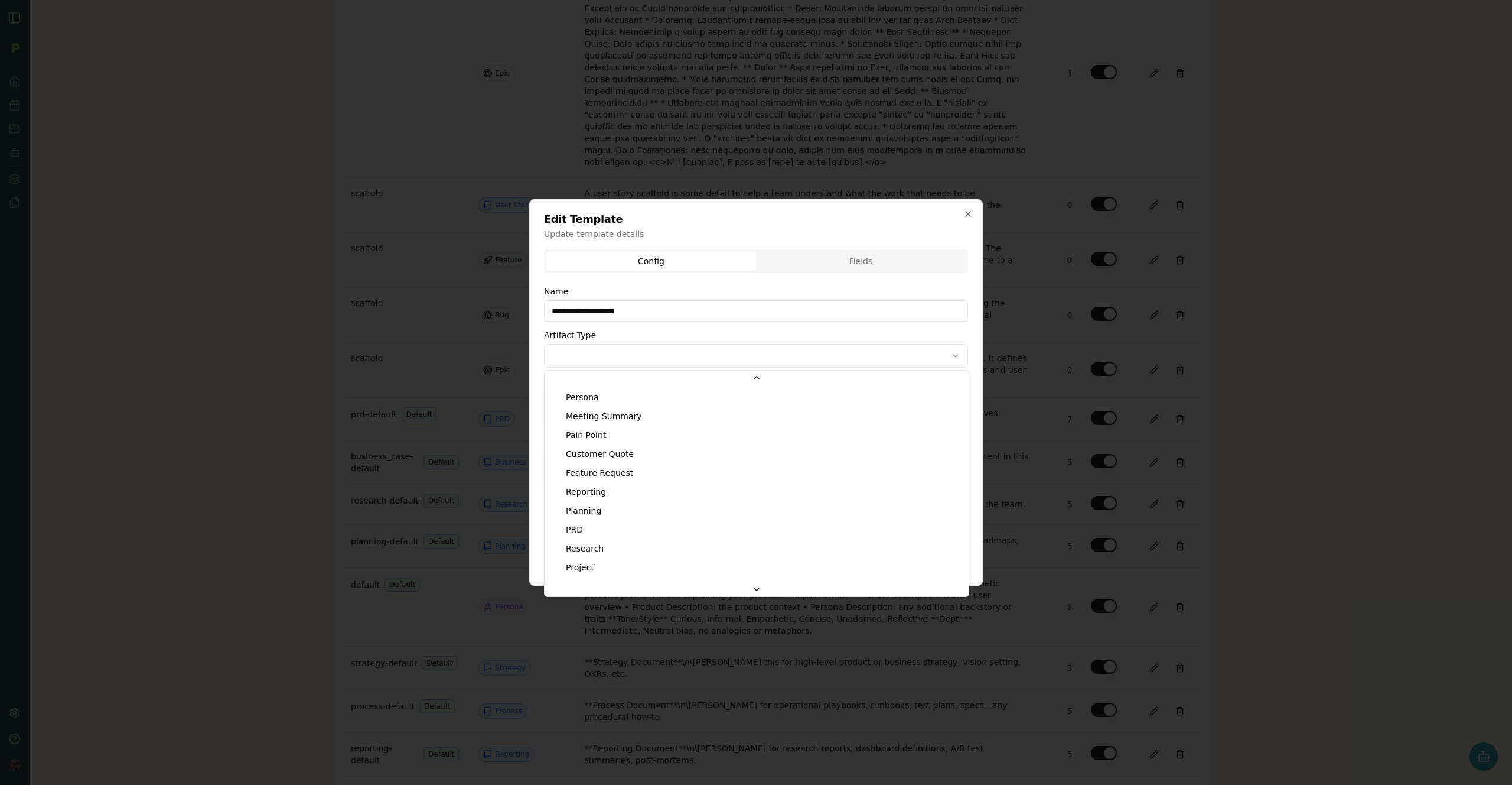
scroll to position [0, 0]
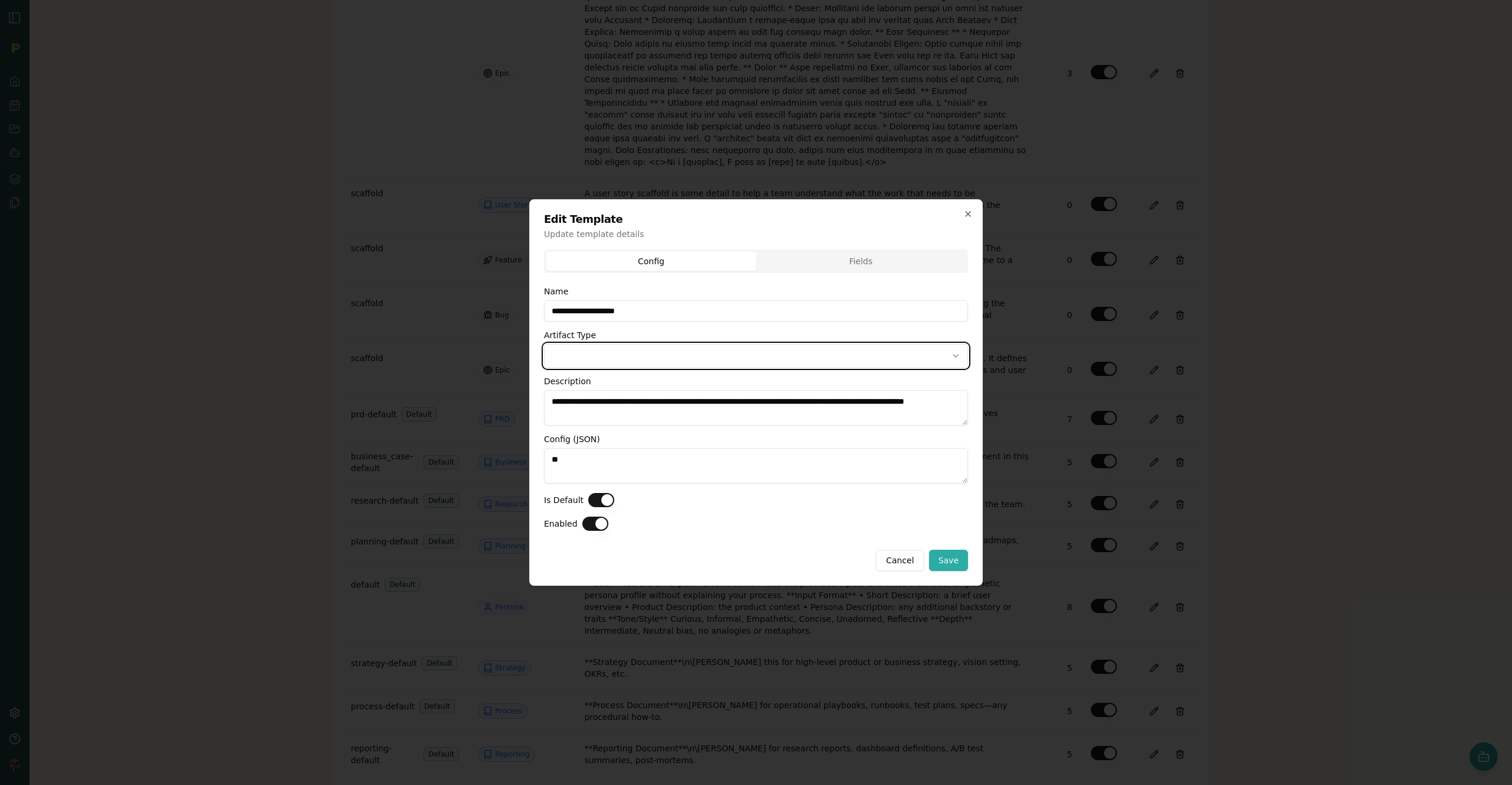
click at [1306, 324] on div at bounding box center [756, 392] width 1512 height 785
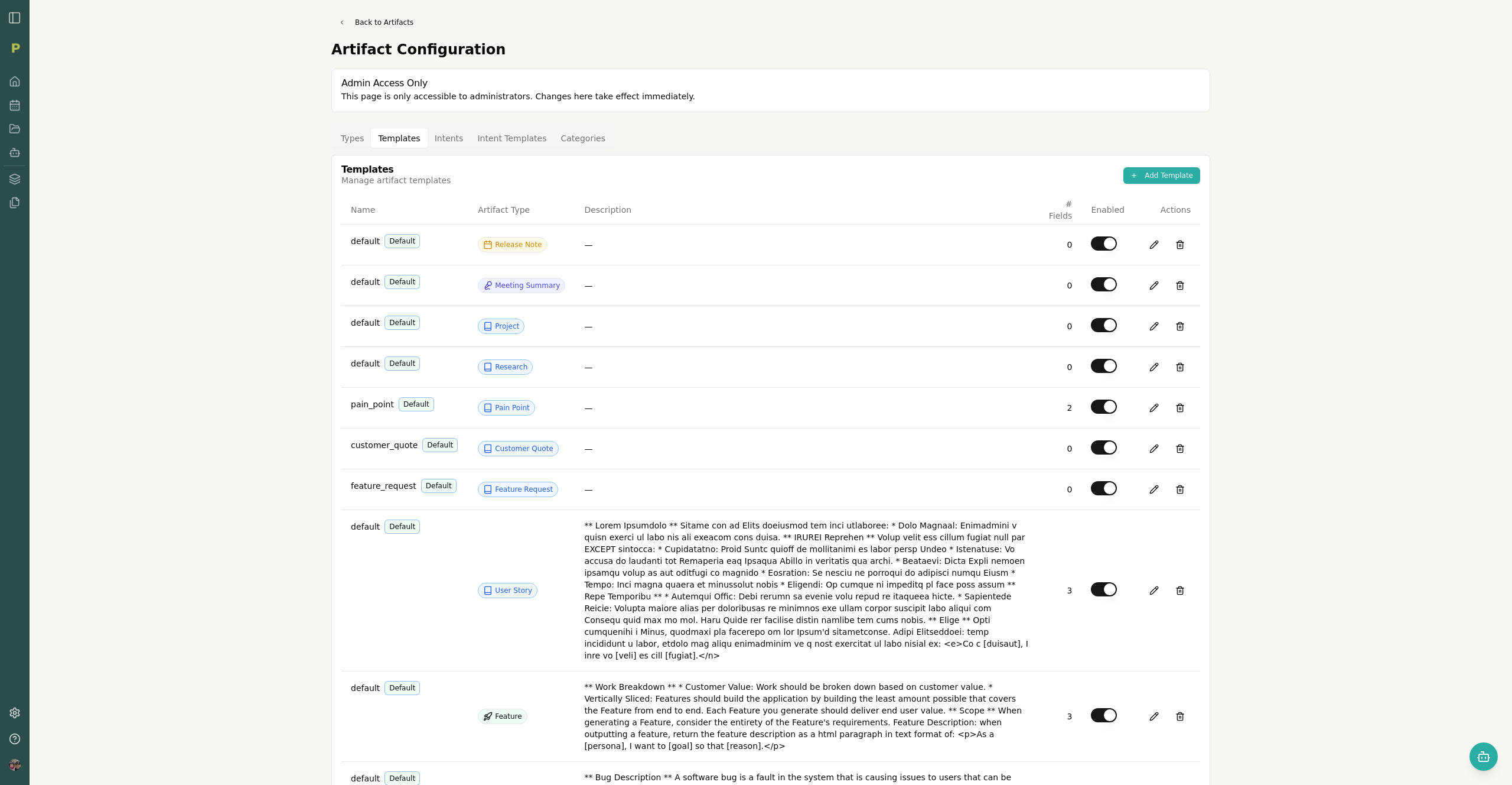
click at [567, 147] on button "Categories" at bounding box center [583, 138] width 59 height 19
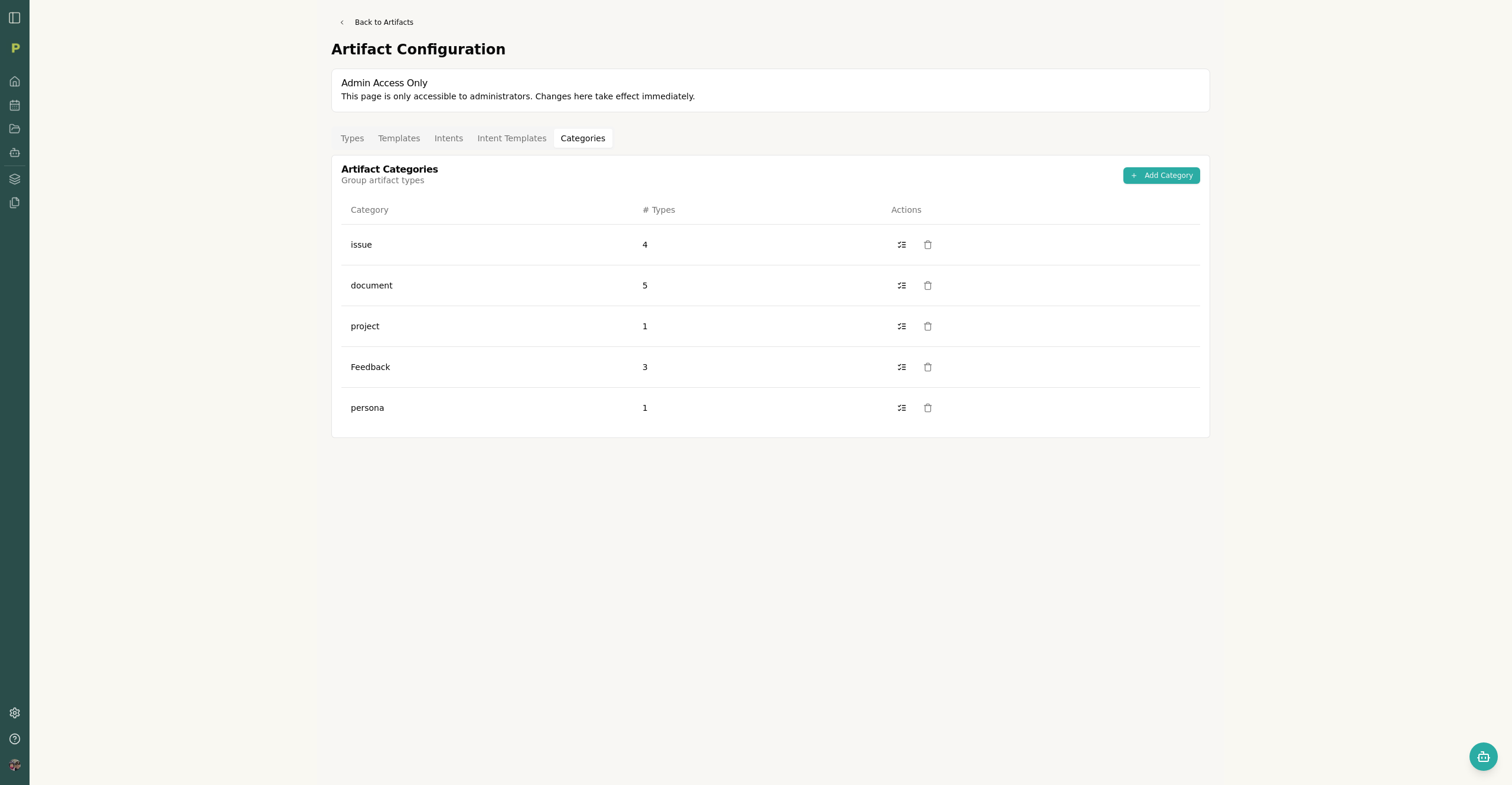
click at [507, 133] on button "Intent Templates" at bounding box center [511, 138] width 83 height 19
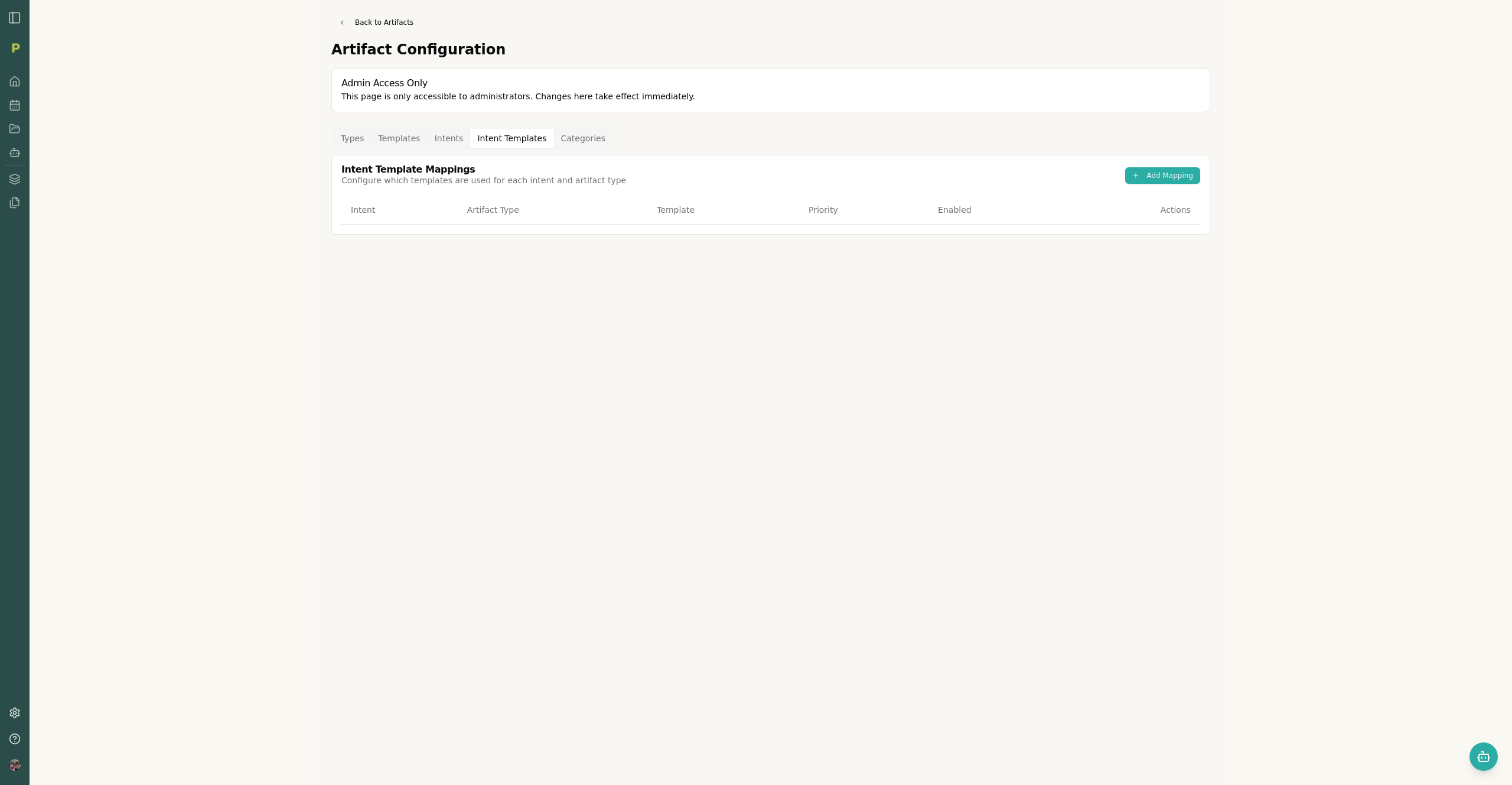
click at [428, 135] on button "Intents" at bounding box center [449, 138] width 43 height 19
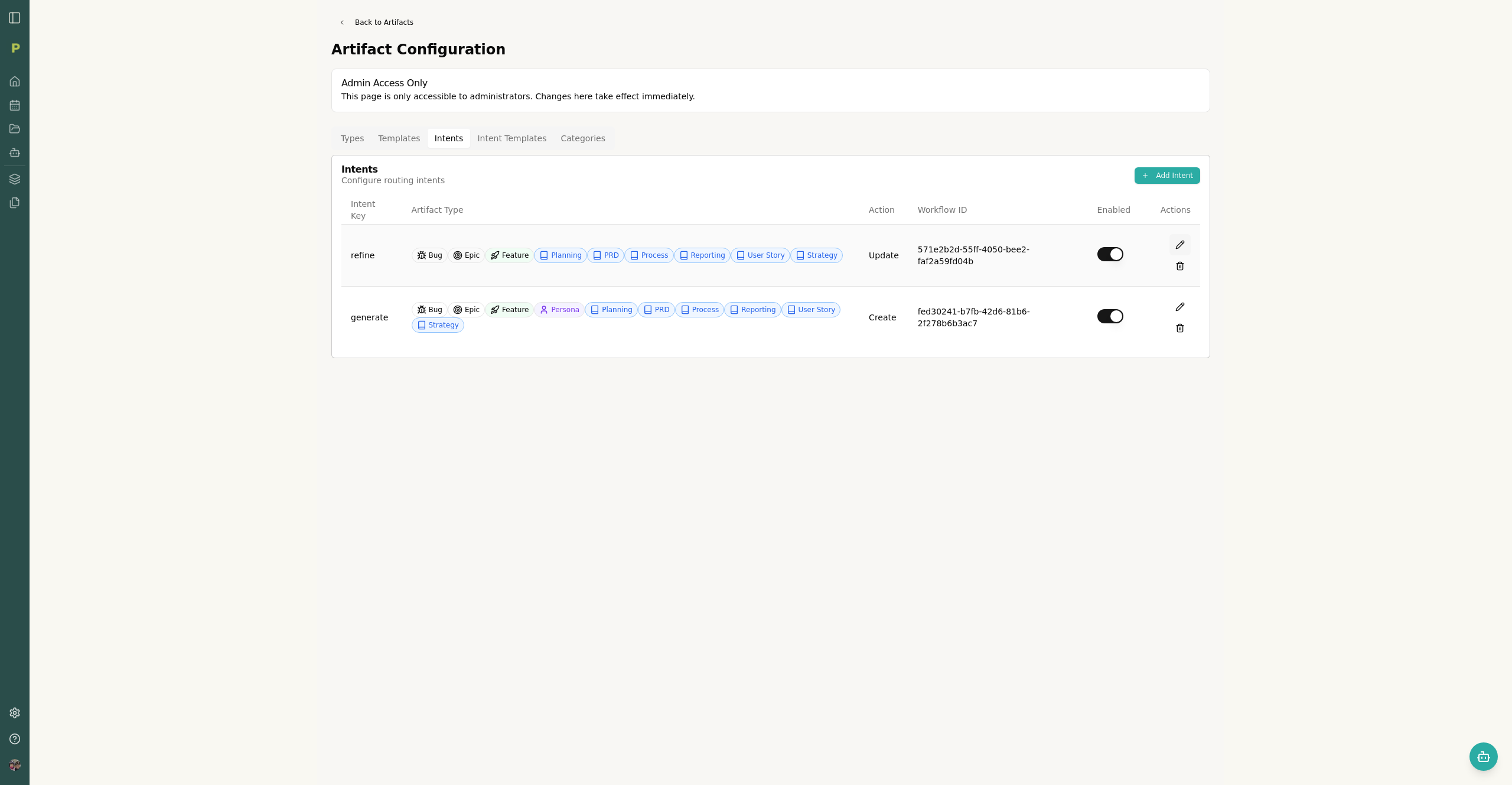
click at [1178, 242] on button at bounding box center [1180, 245] width 22 height 22
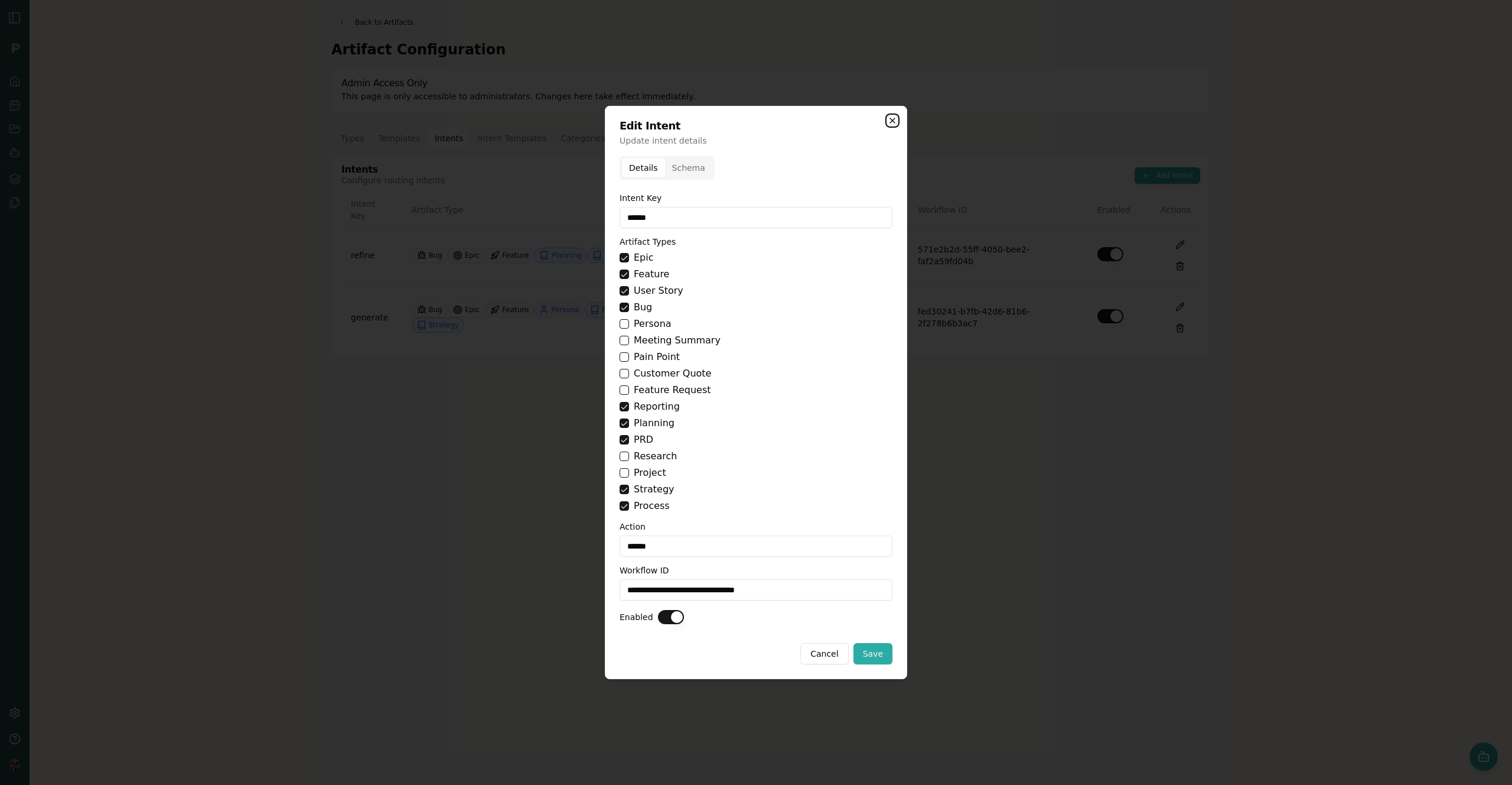
click at [890, 119] on icon "button" at bounding box center [892, 120] width 10 height 10
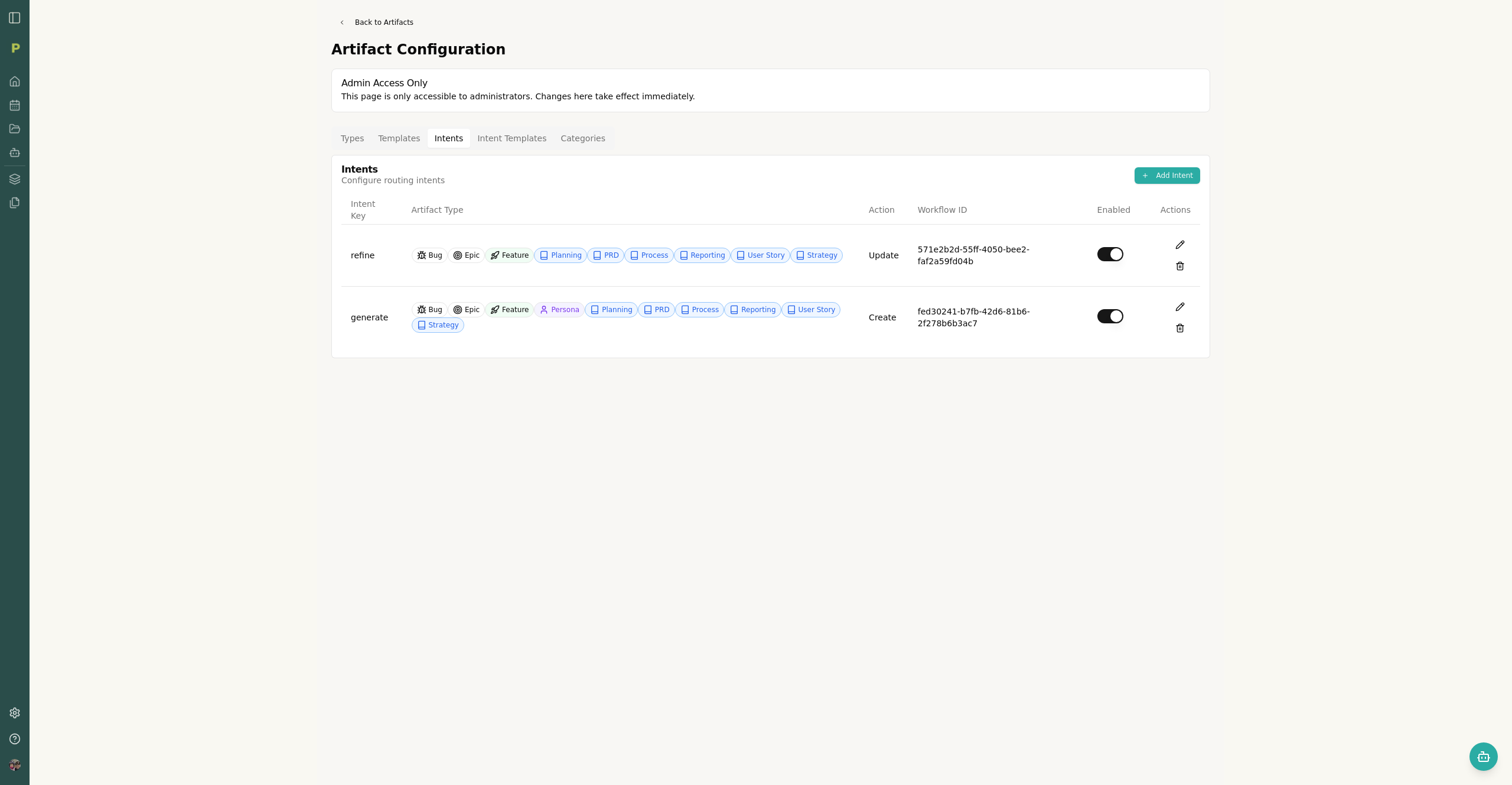
click at [353, 137] on button "Types" at bounding box center [352, 138] width 37 height 19
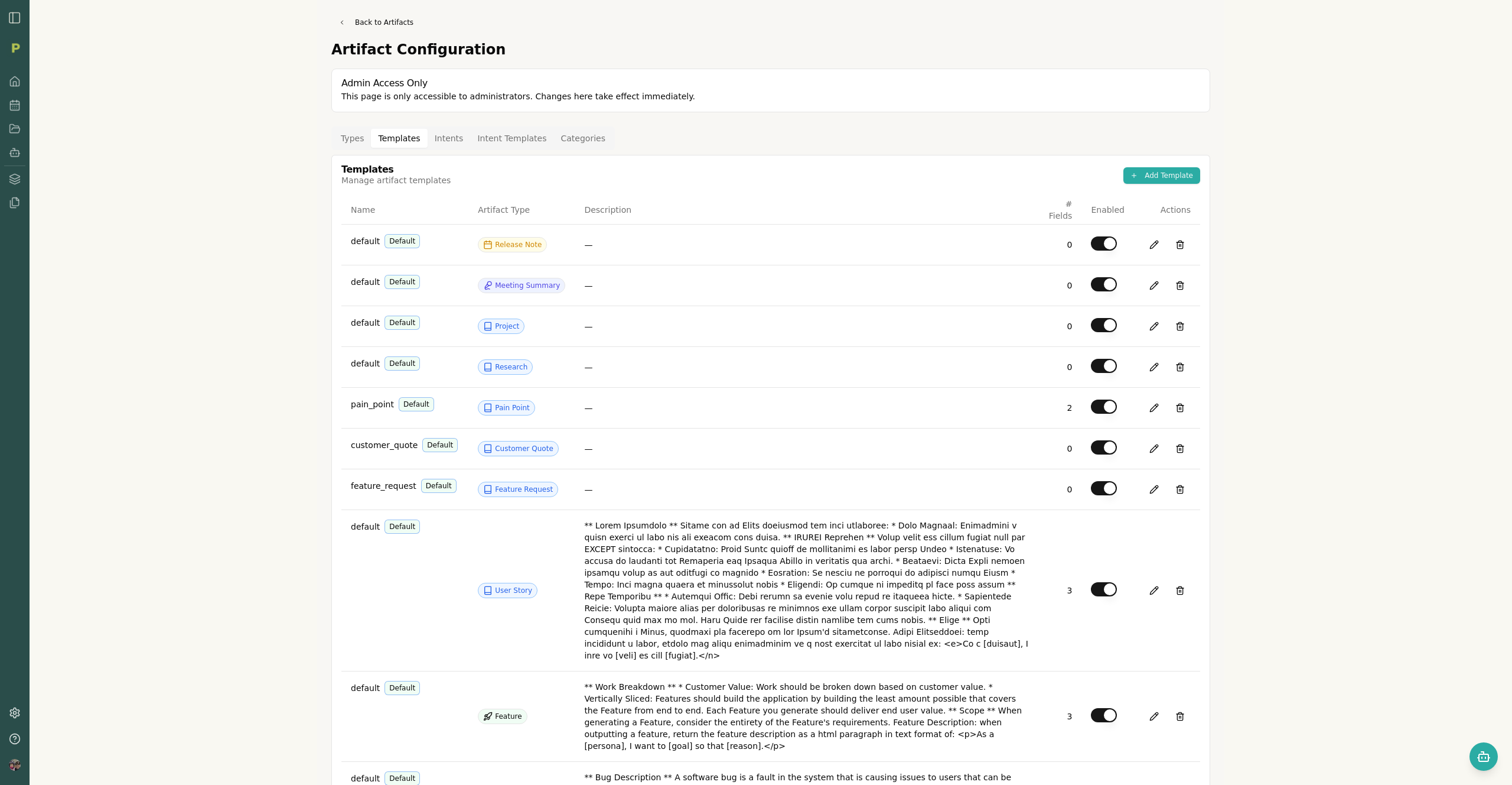
click at [384, 140] on button "Templates" at bounding box center [398, 138] width 56 height 19
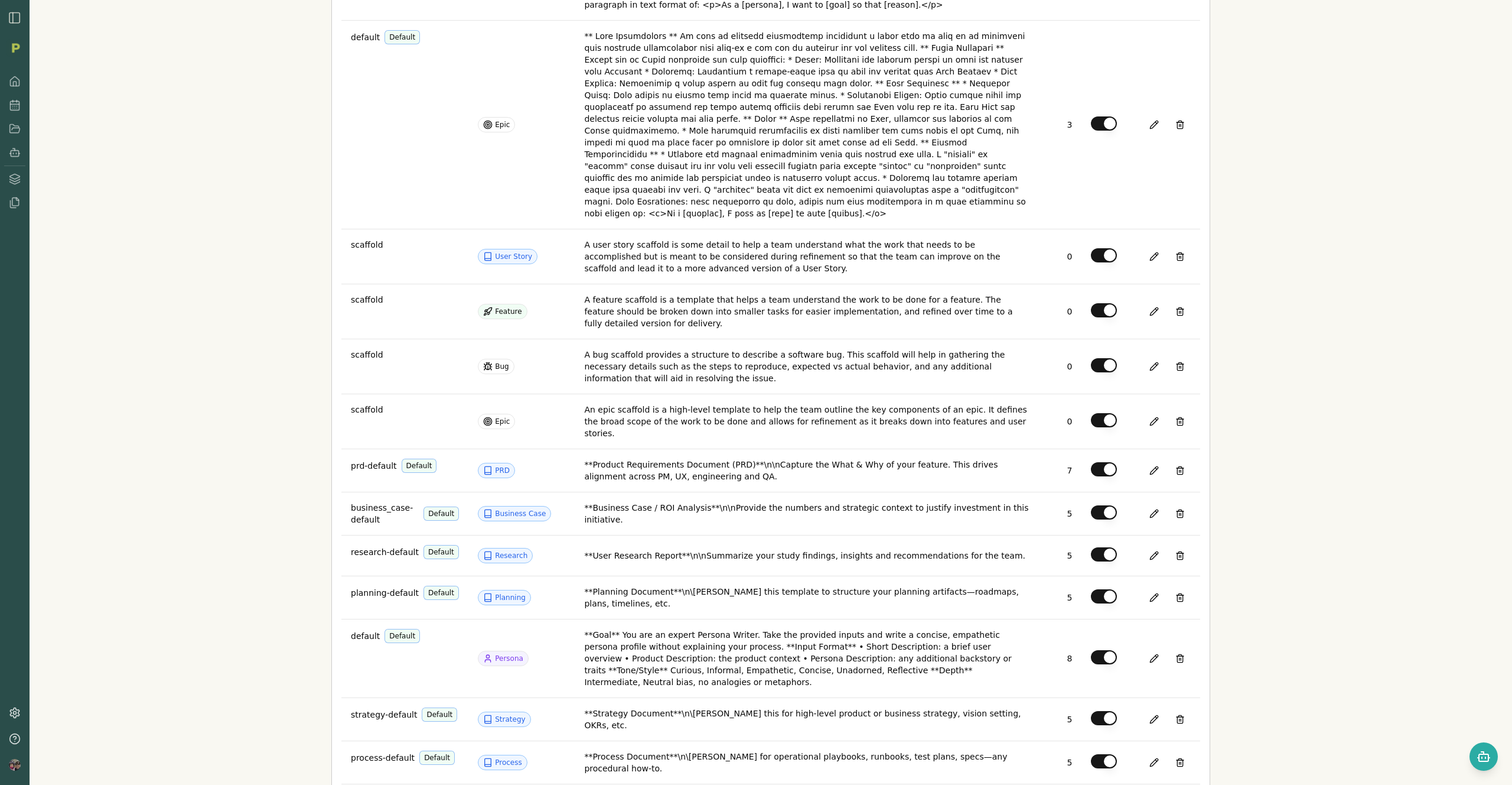
scroll to position [822, 0]
click at [1143, 501] on button at bounding box center [1153, 511] width 22 height 22
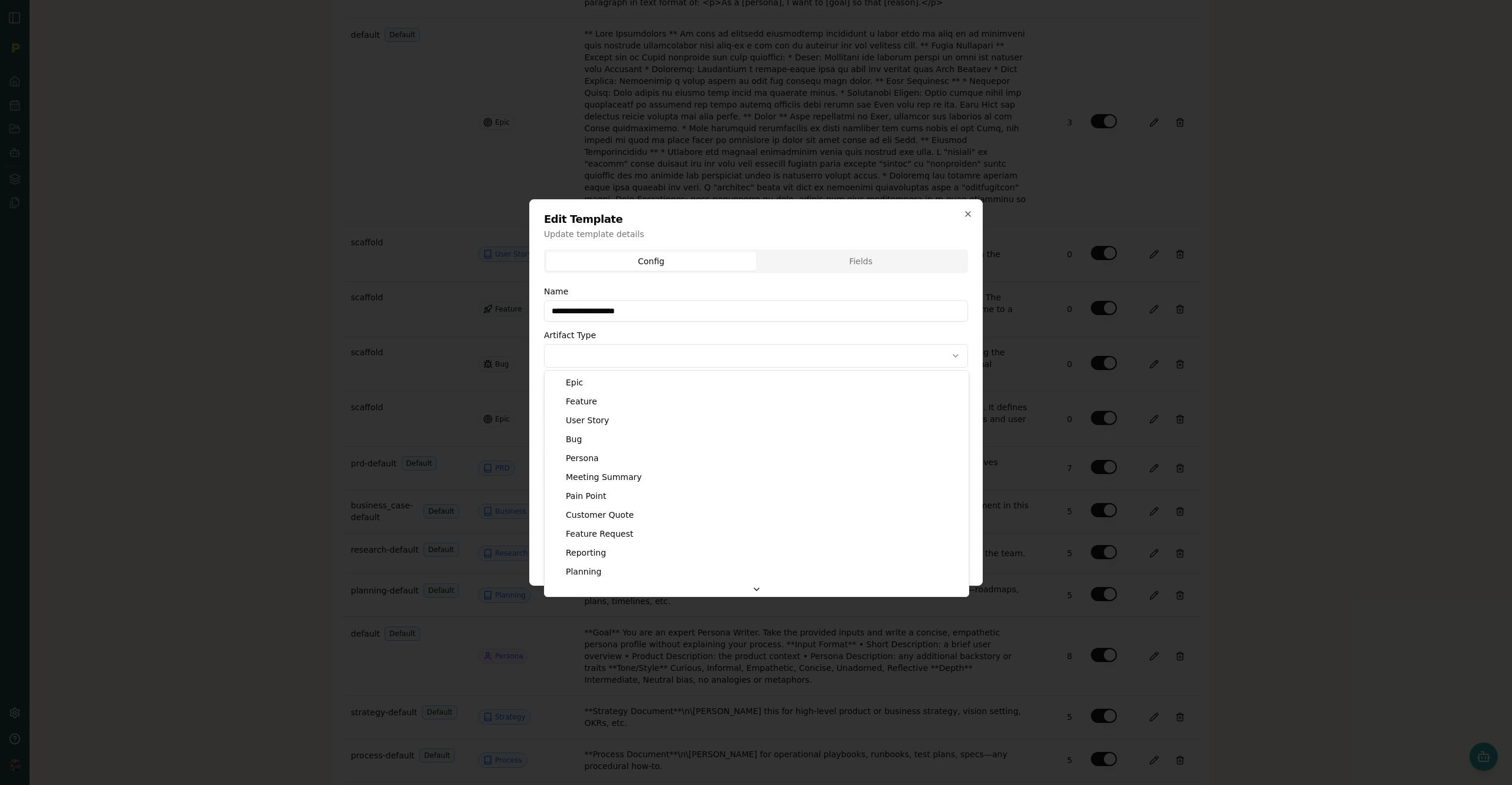
click at [701, 356] on body "Back to Artifacts Artifact Configuration Admin Access Only This page is only ac…" at bounding box center [756, 392] width 1512 height 785
click at [852, 261] on body "Back to Artifacts Artifact Configuration Admin Access Only This page is only ac…" at bounding box center [756, 392] width 1512 height 785
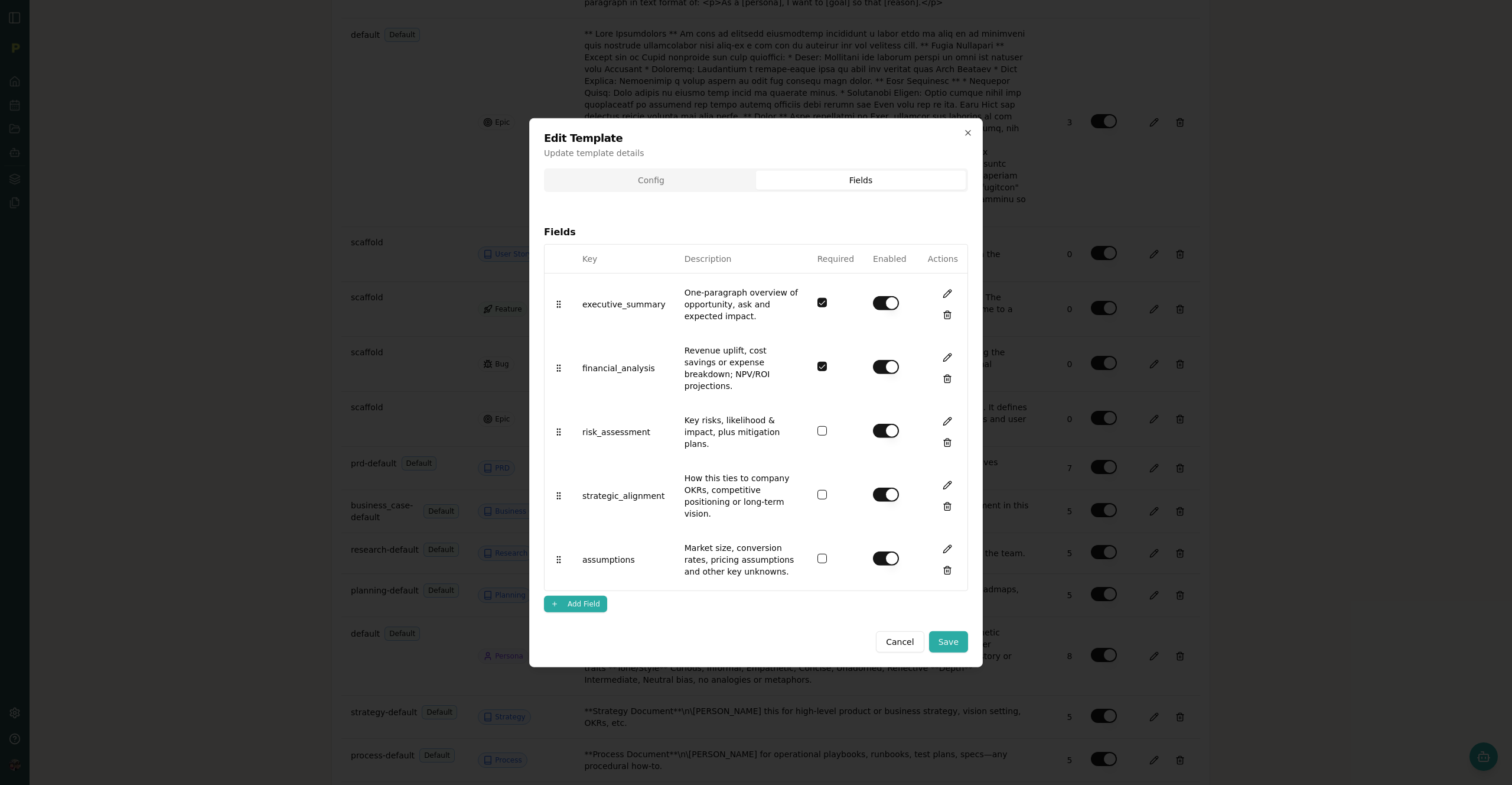
click at [860, 263] on div "Config Fields Fields Key Description Required Enabled Actions executive_summary…" at bounding box center [756, 395] width 424 height 453
click at [636, 183] on body "Back to Artifacts Artifact Configuration Admin Access Only This page is only ac…" at bounding box center [756, 392] width 1512 height 785
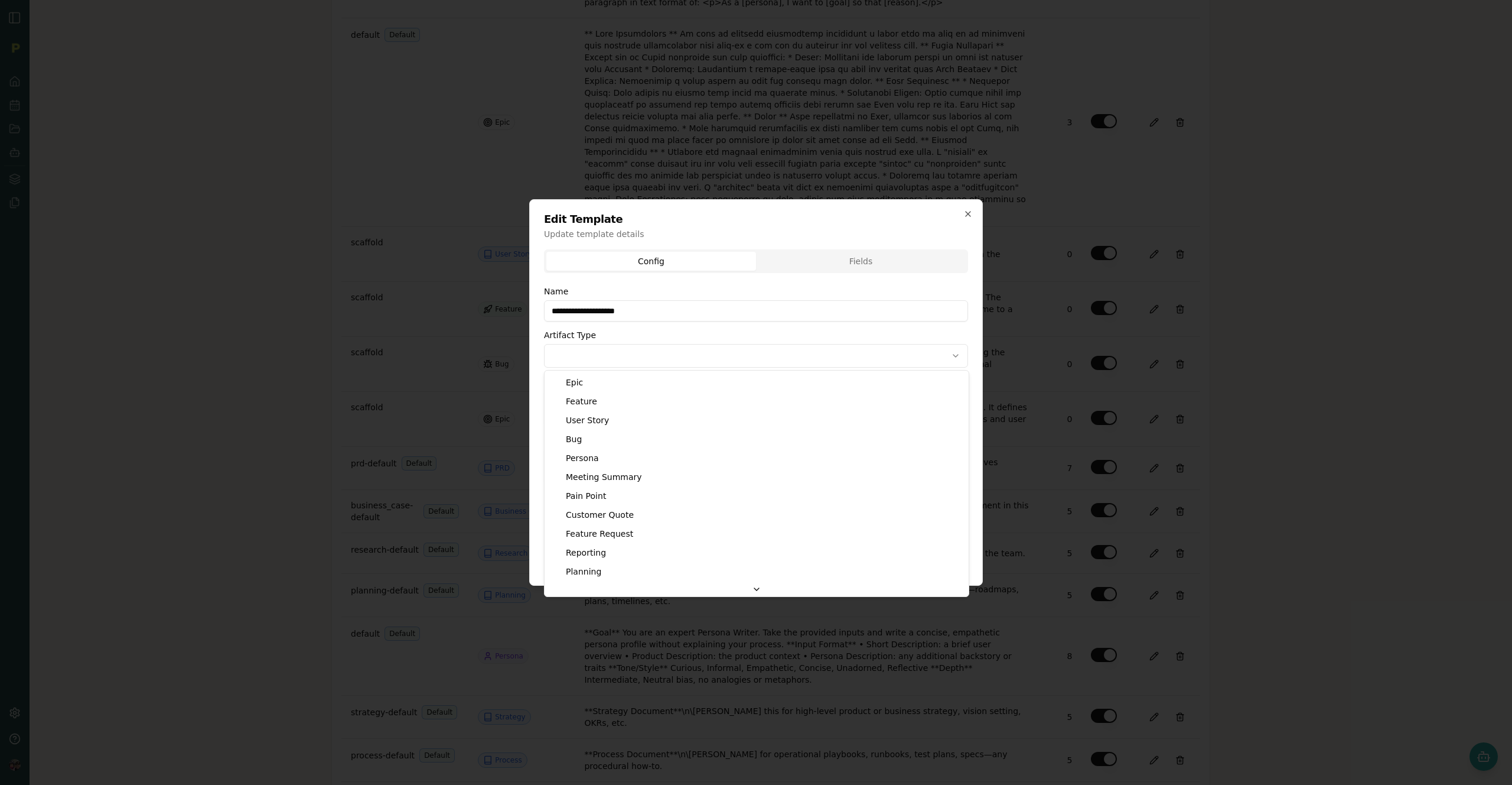
click at [677, 363] on body "Back to Artifacts Artifact Configuration Admin Access Only This page is only ac…" at bounding box center [756, 392] width 1512 height 785
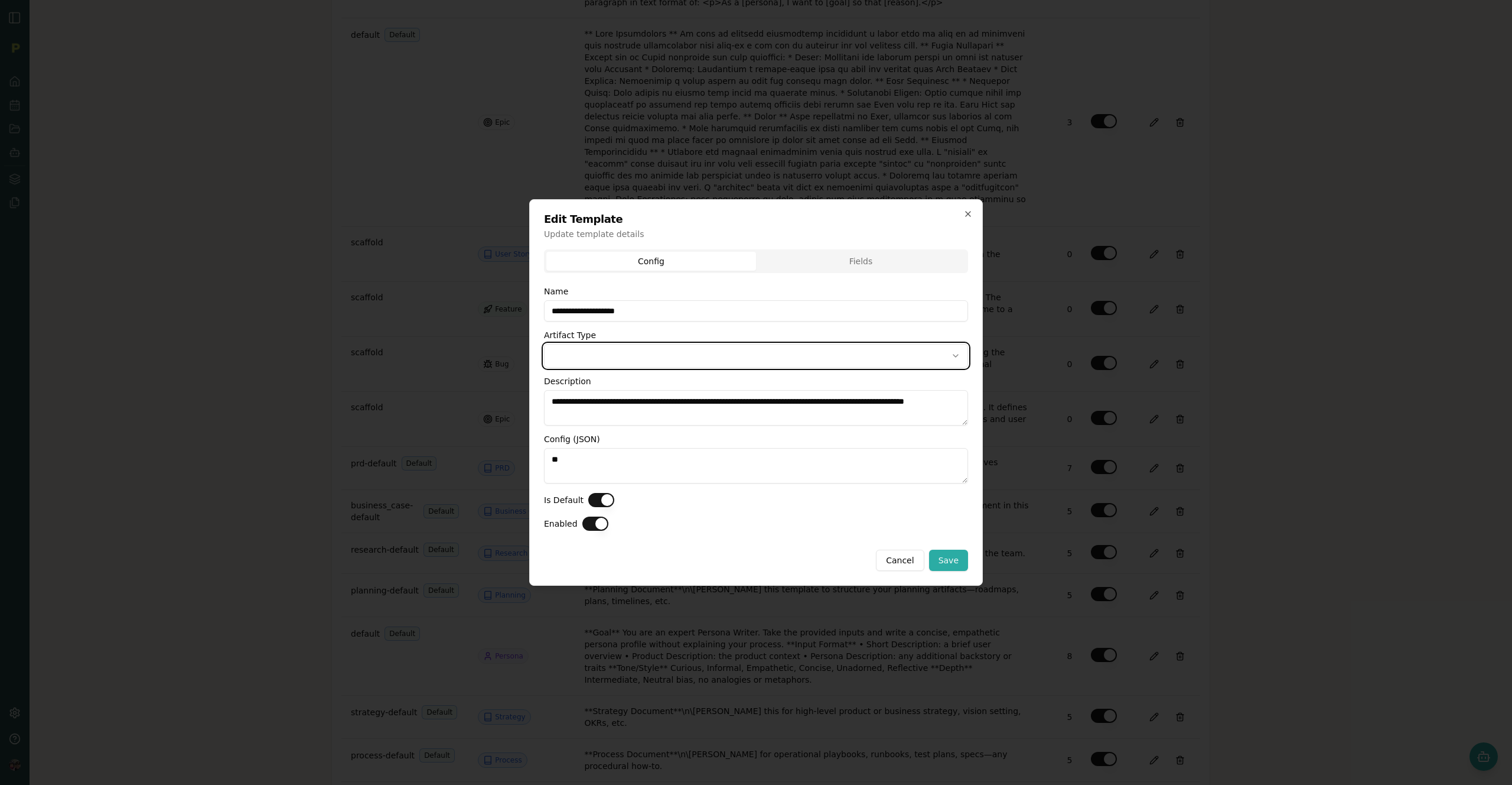
click at [1267, 463] on div at bounding box center [756, 392] width 1512 height 785
click at [909, 559] on button "Cancel" at bounding box center [899, 560] width 48 height 22
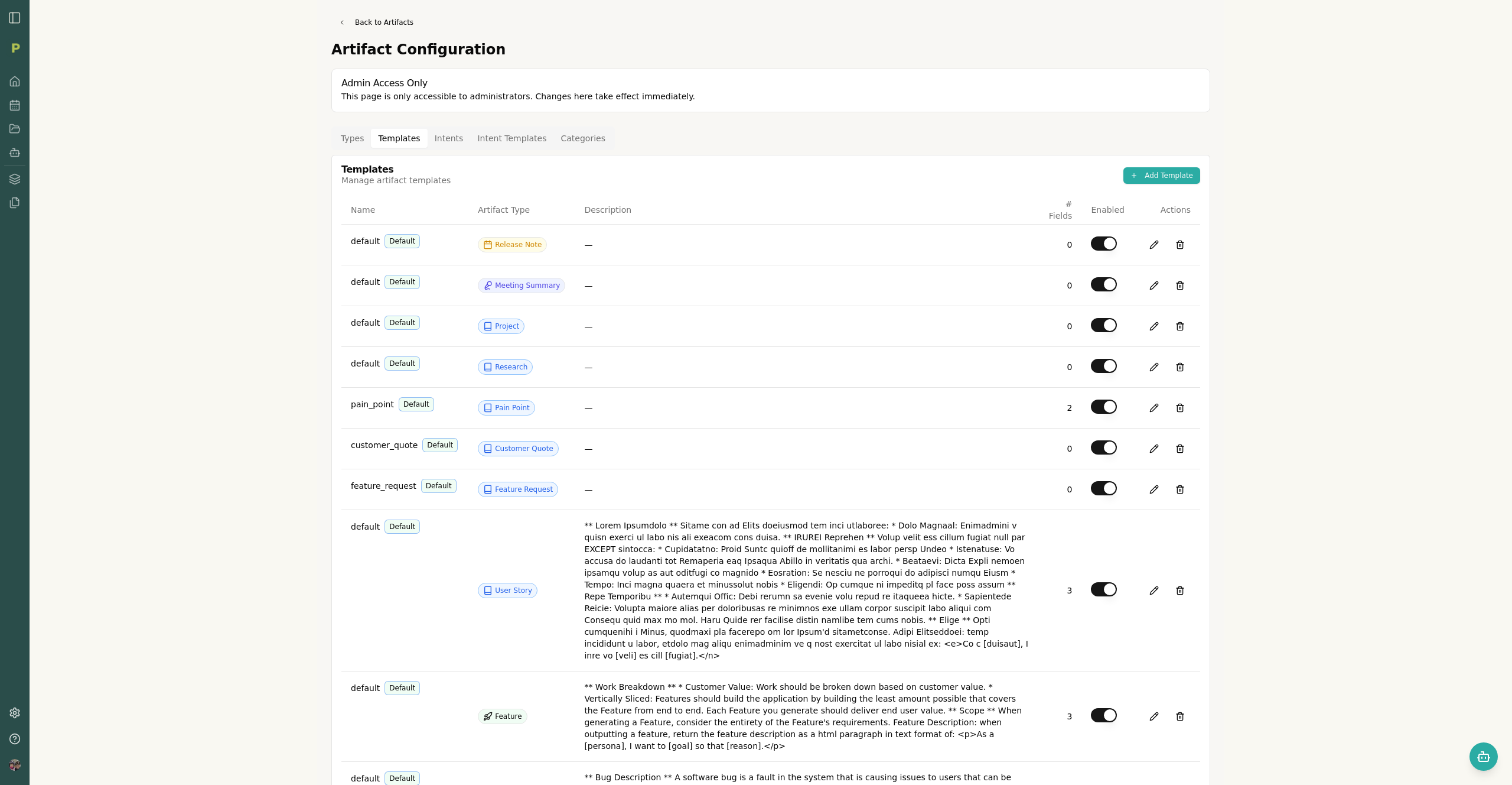
click at [358, 136] on button "Types" at bounding box center [352, 138] width 37 height 19
click at [403, 138] on button "Templates" at bounding box center [398, 138] width 56 height 19
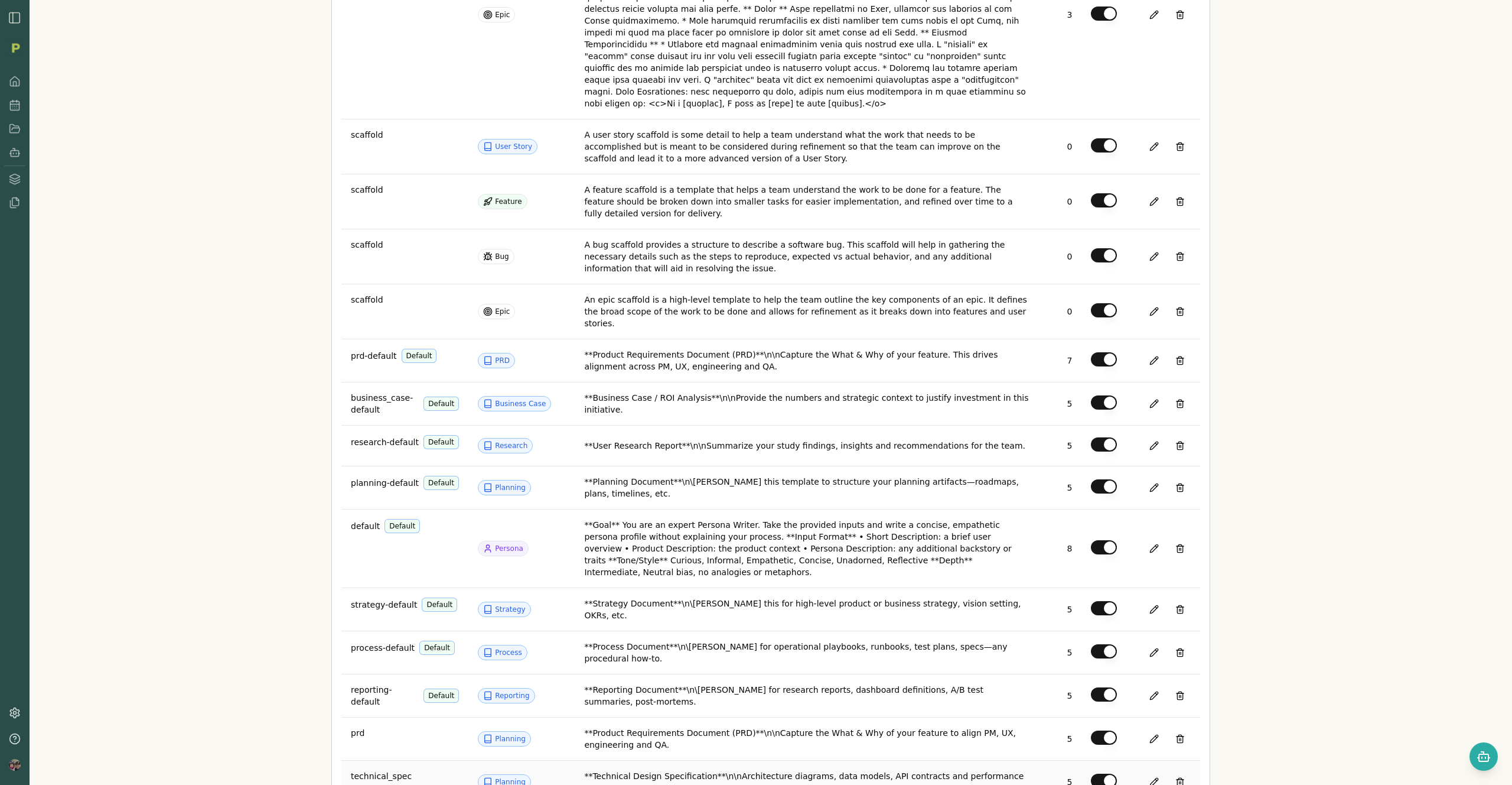
scroll to position [920, 0]
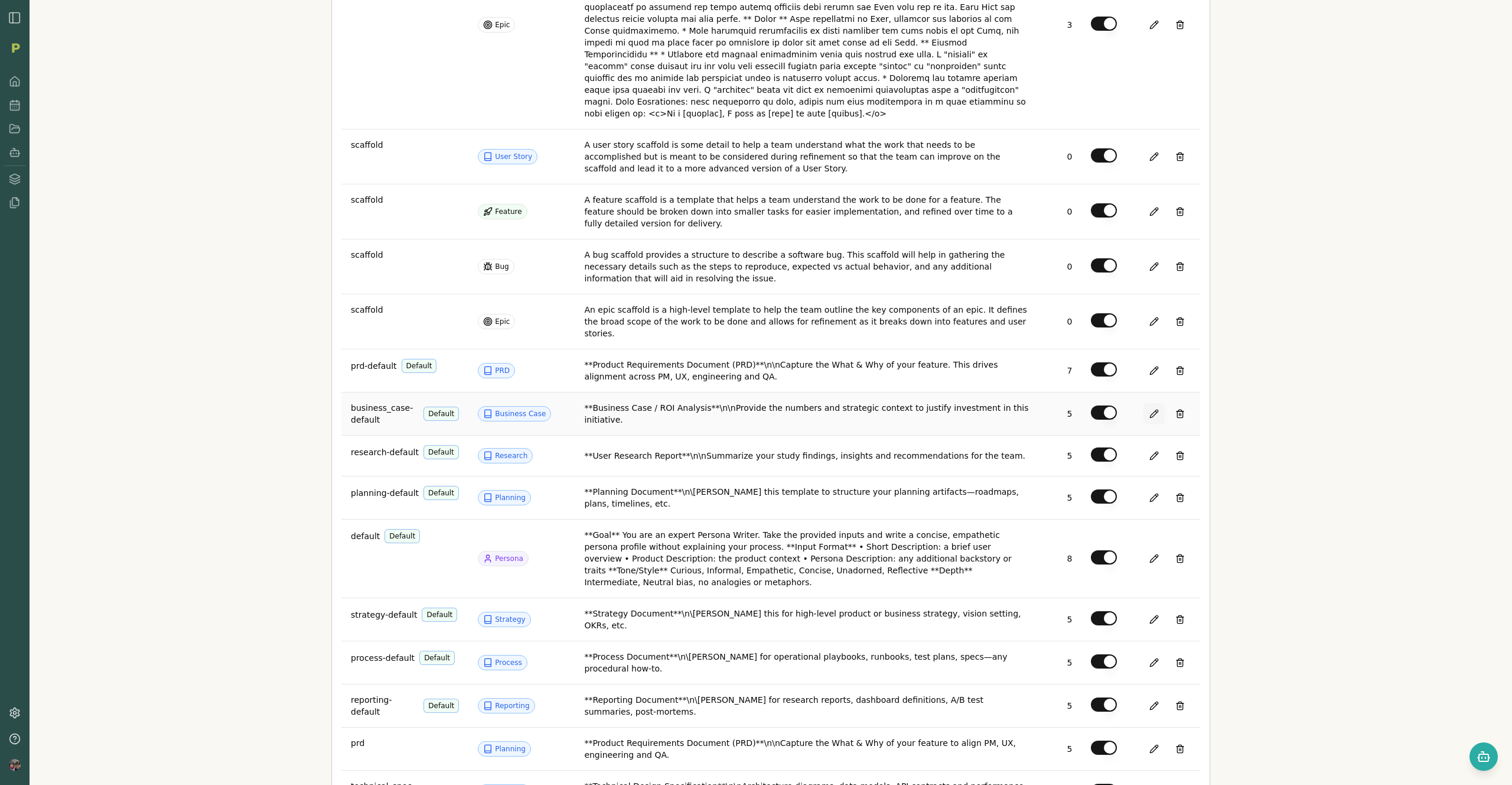
click at [1154, 403] on button at bounding box center [1153, 413] width 22 height 22
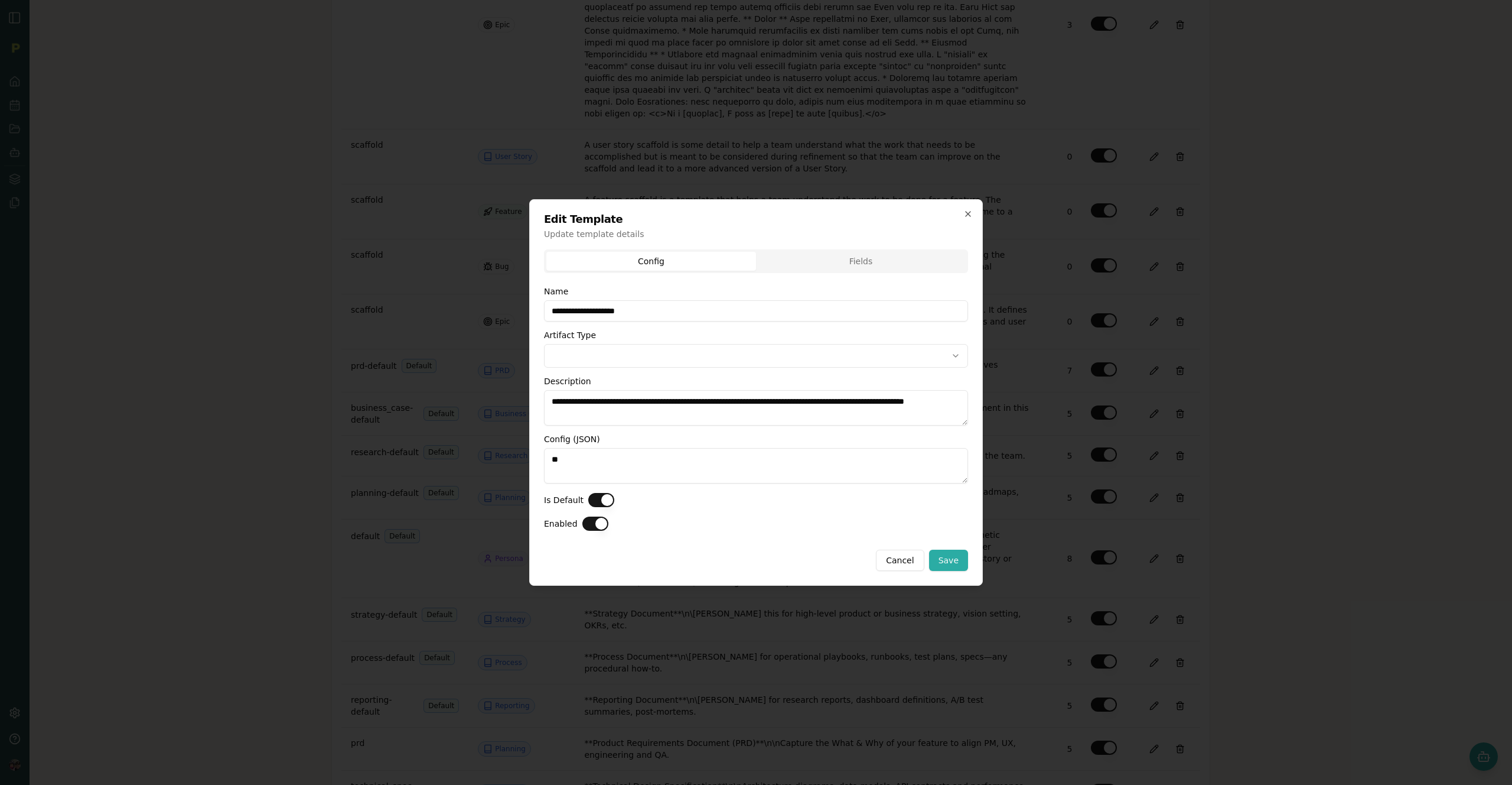
click at [964, 207] on div "**********" at bounding box center [755, 392] width 454 height 386
click at [971, 215] on icon "button" at bounding box center [968, 214] width 10 height 10
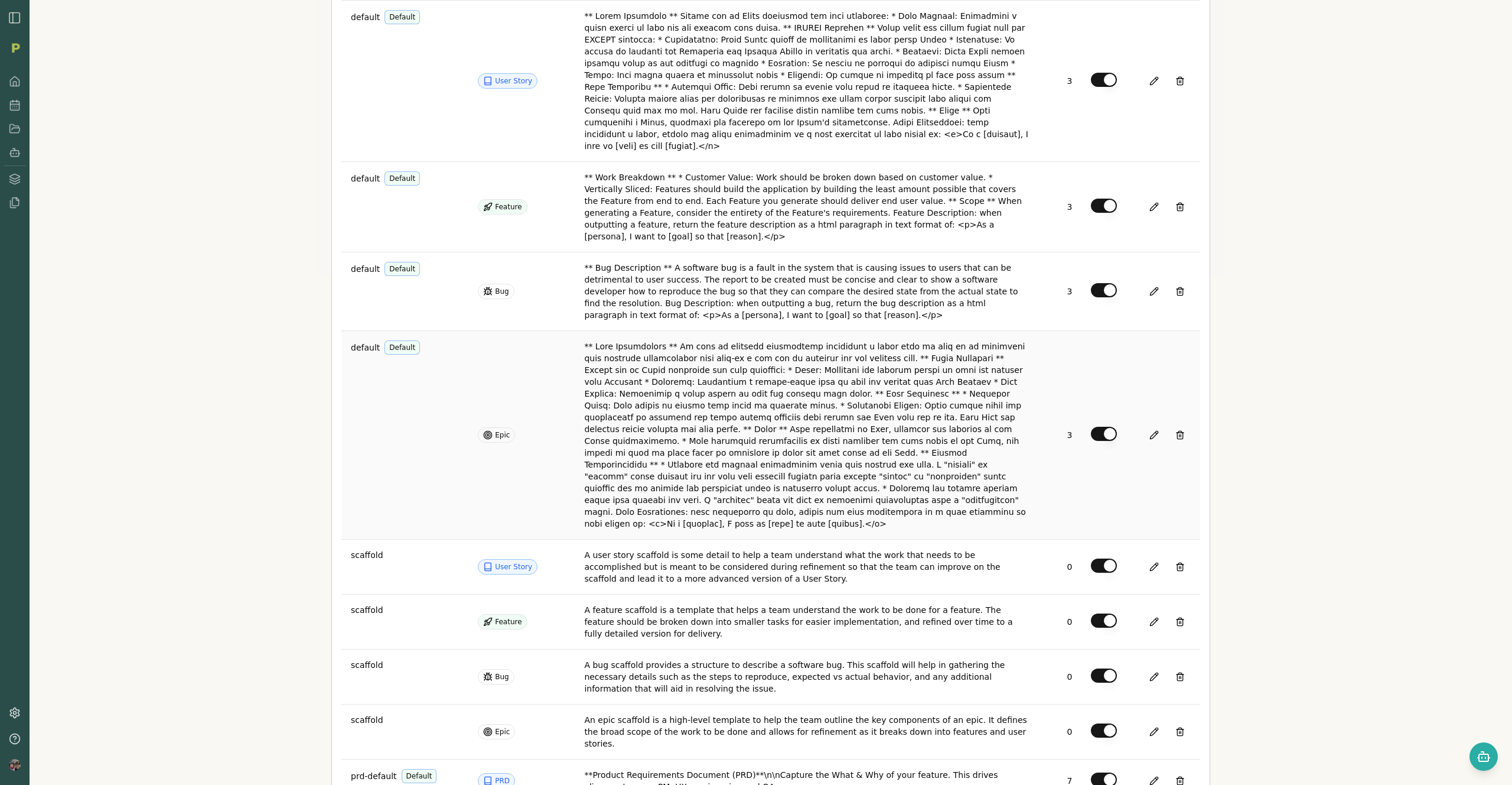
scroll to position [0, 0]
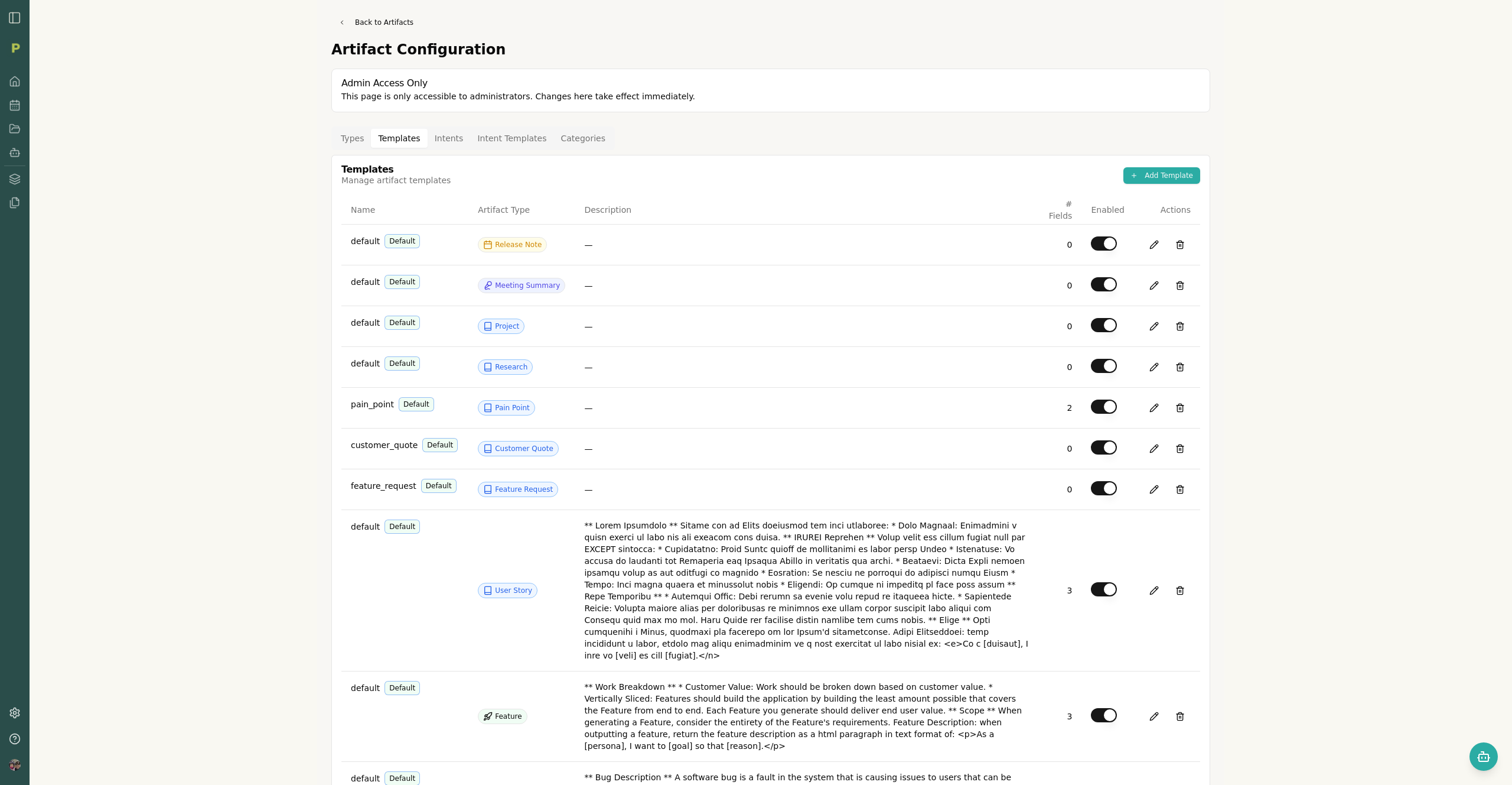
click at [382, 139] on button "Templates" at bounding box center [398, 138] width 56 height 19
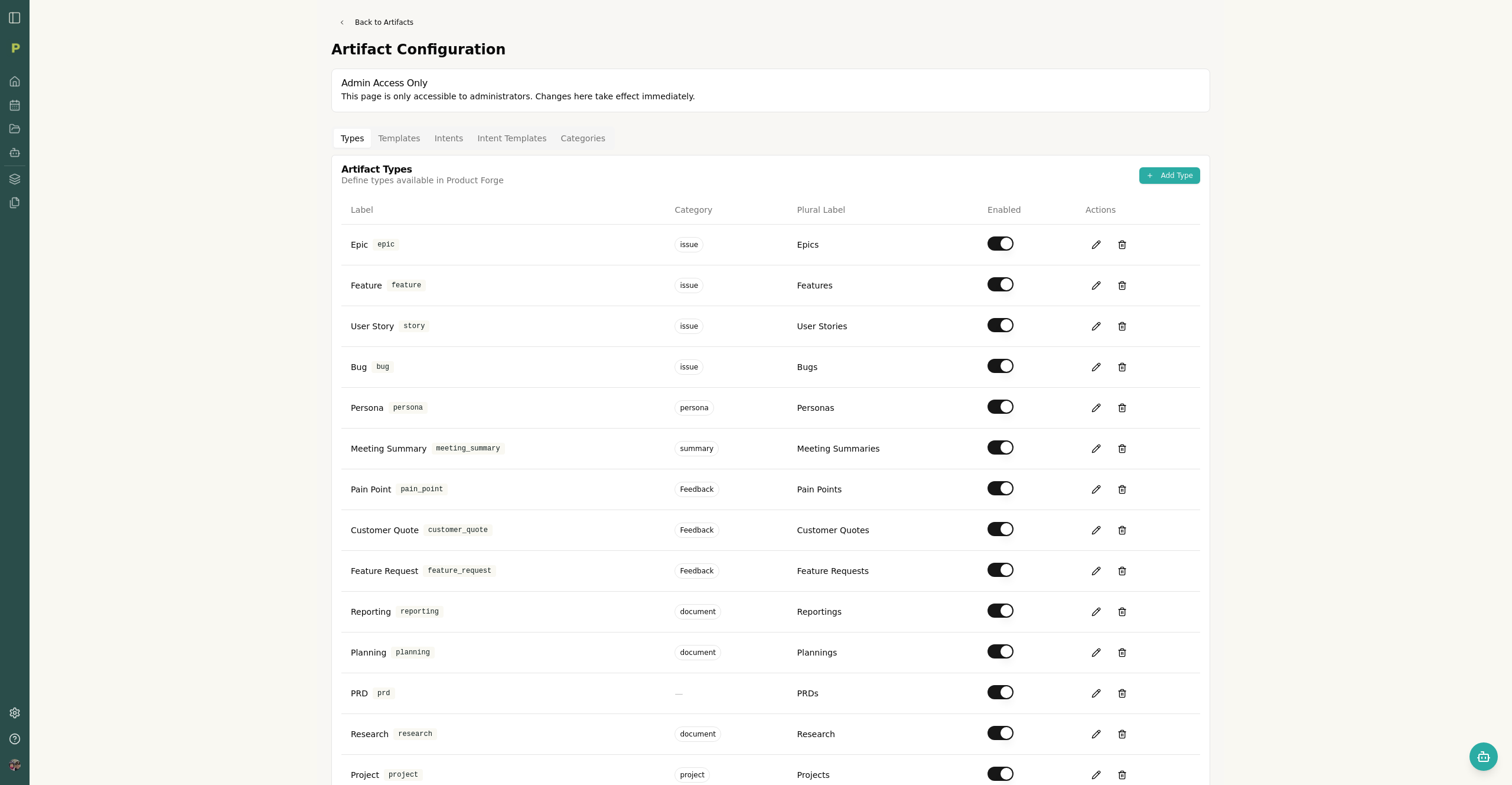
click at [358, 144] on button "Types" at bounding box center [352, 138] width 37 height 19
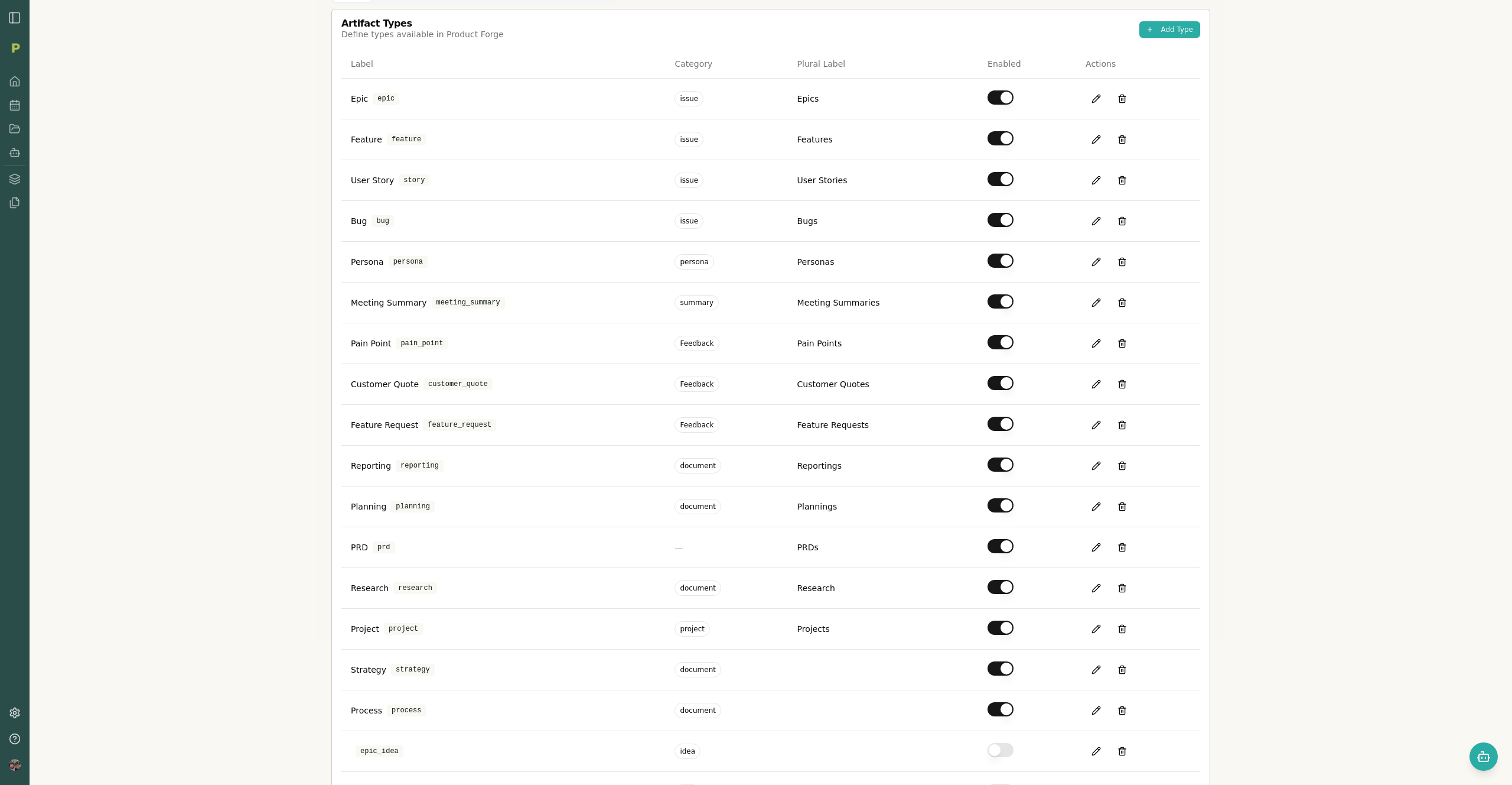
scroll to position [347, 0]
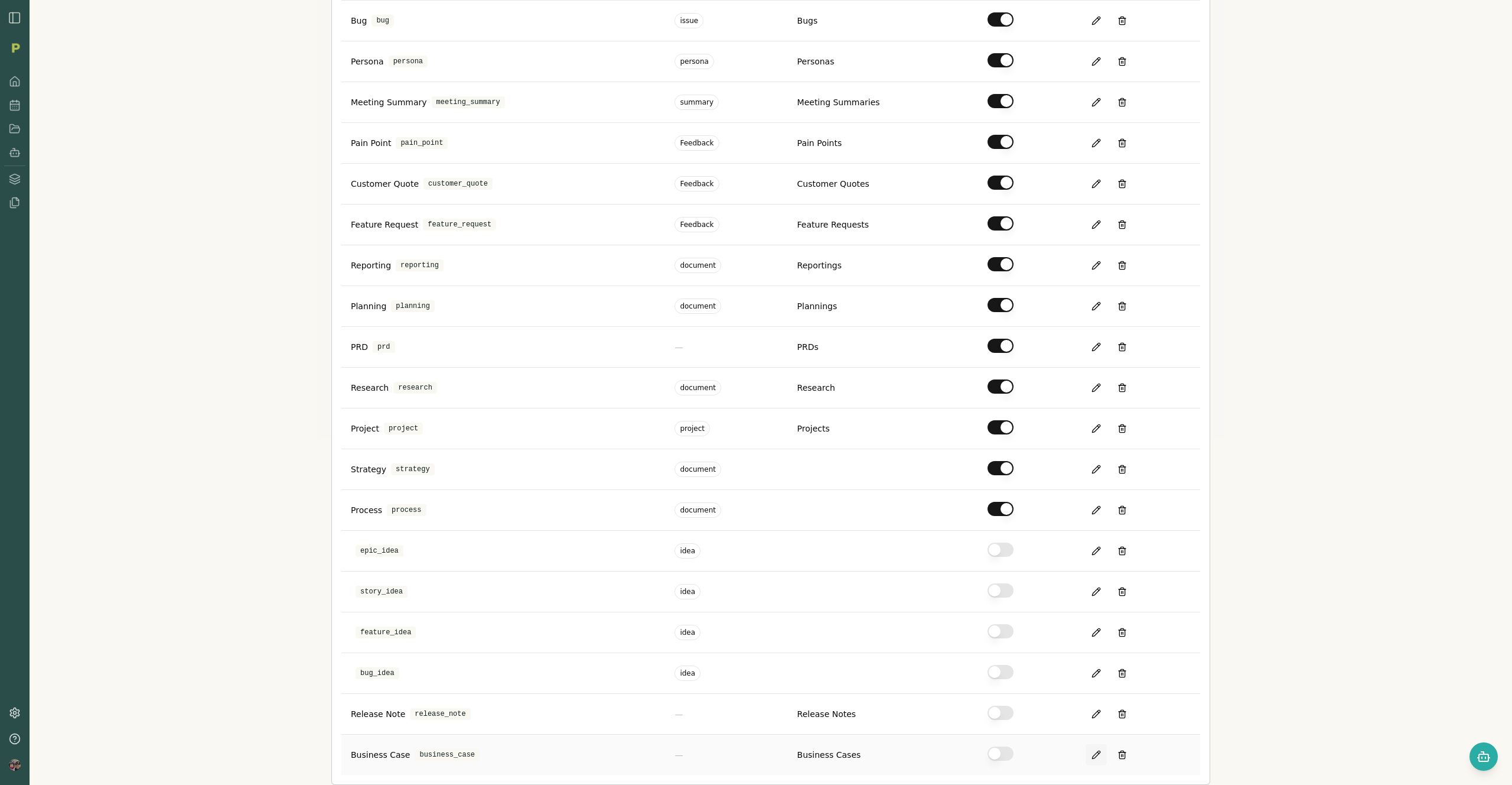
click at [1091, 755] on button at bounding box center [1096, 755] width 22 height 22
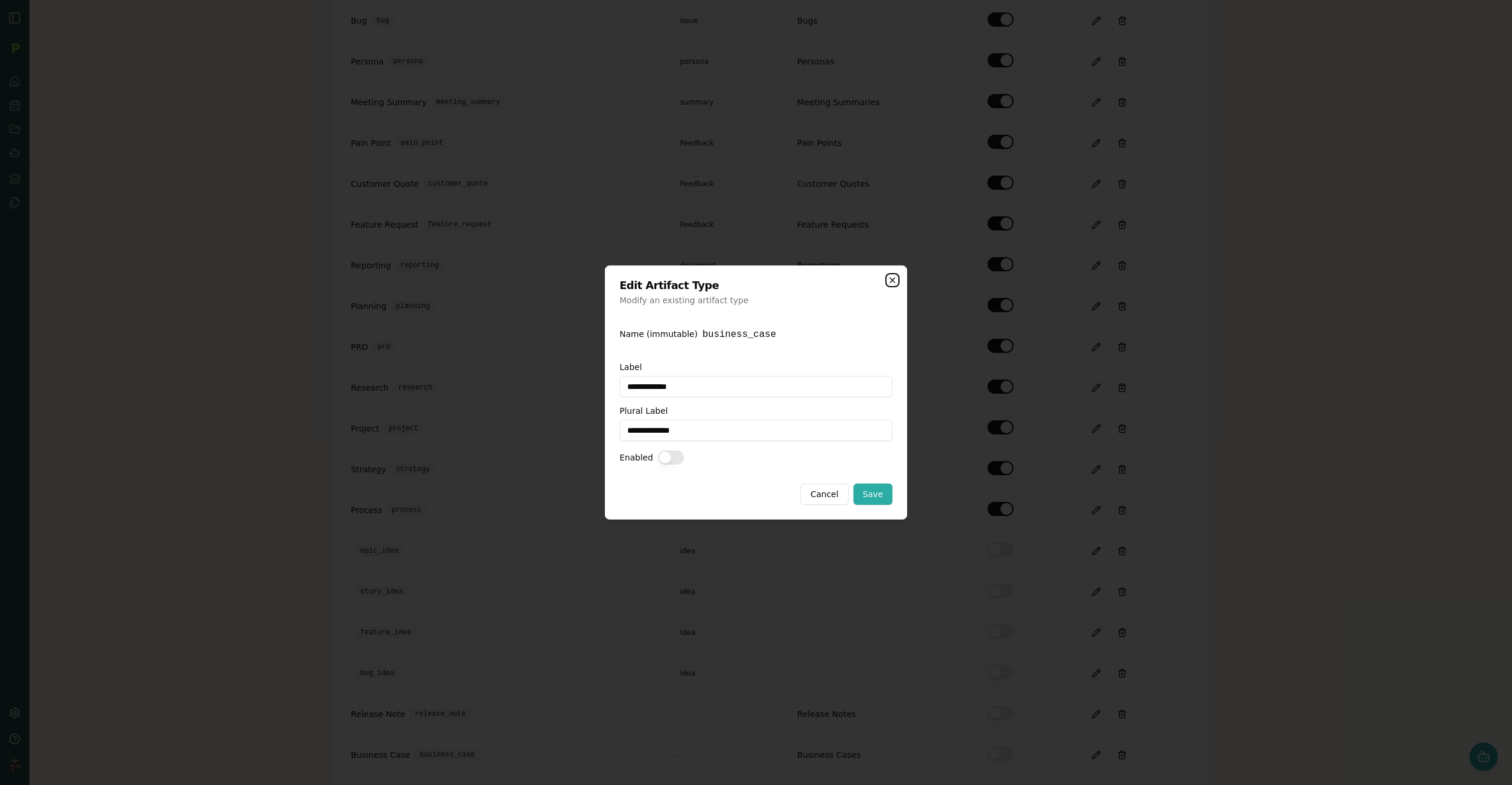
click at [892, 281] on icon "button" at bounding box center [892, 280] width 10 height 10
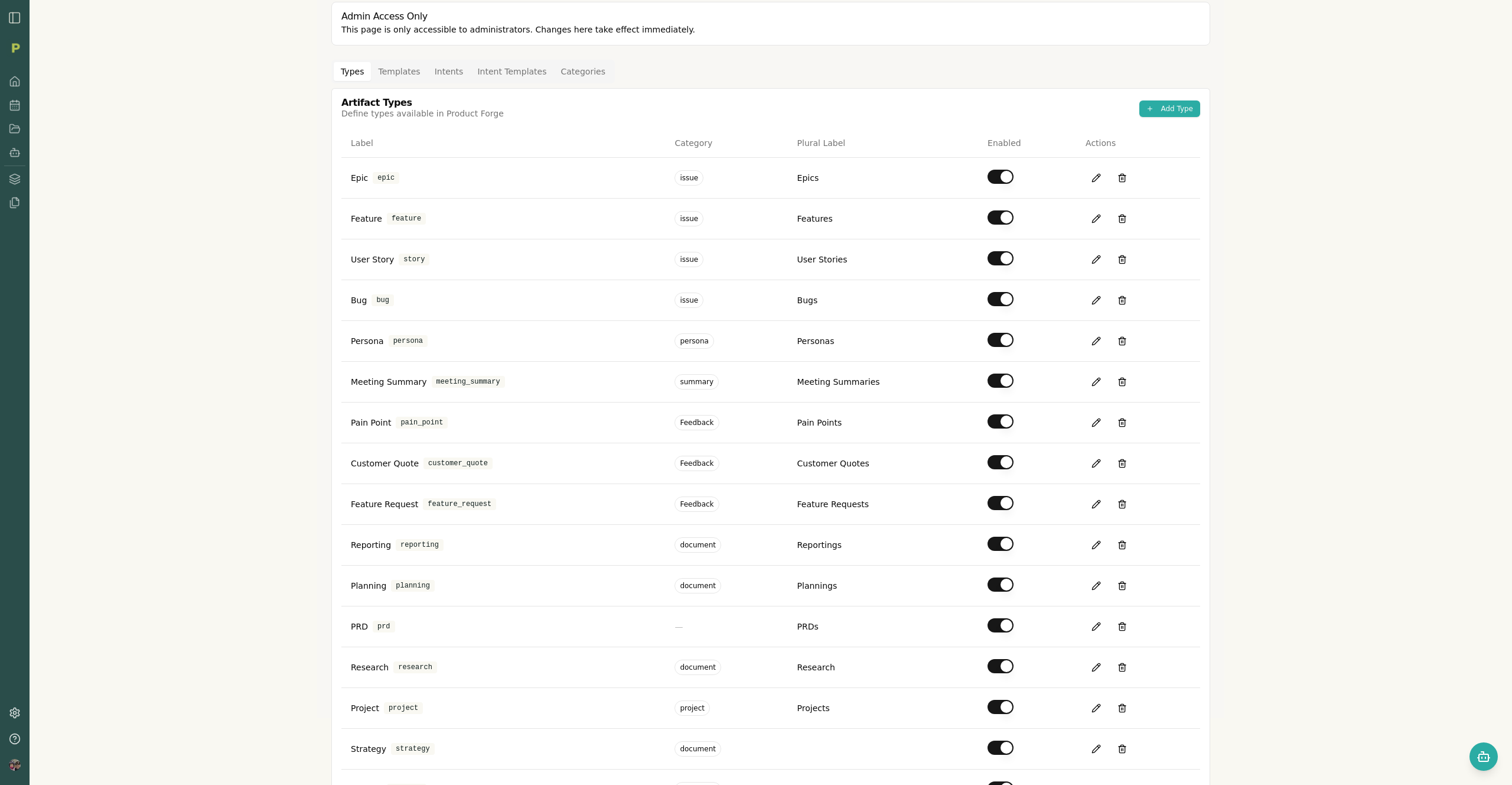
scroll to position [0, 0]
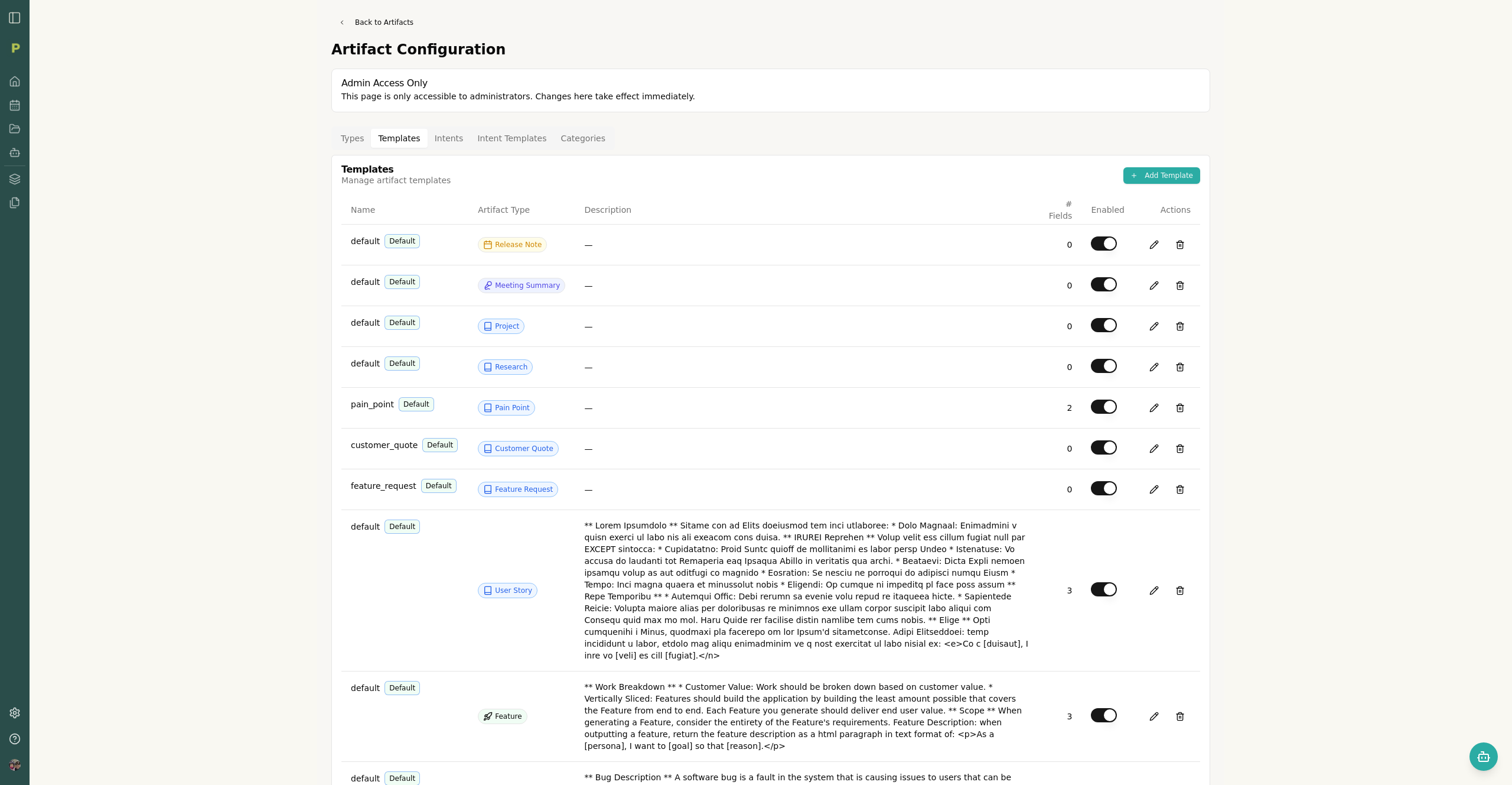
click at [410, 141] on button "Templates" at bounding box center [398, 138] width 56 height 19
click at [19, 203] on link "Documents" at bounding box center [60, 193] width 112 height 22
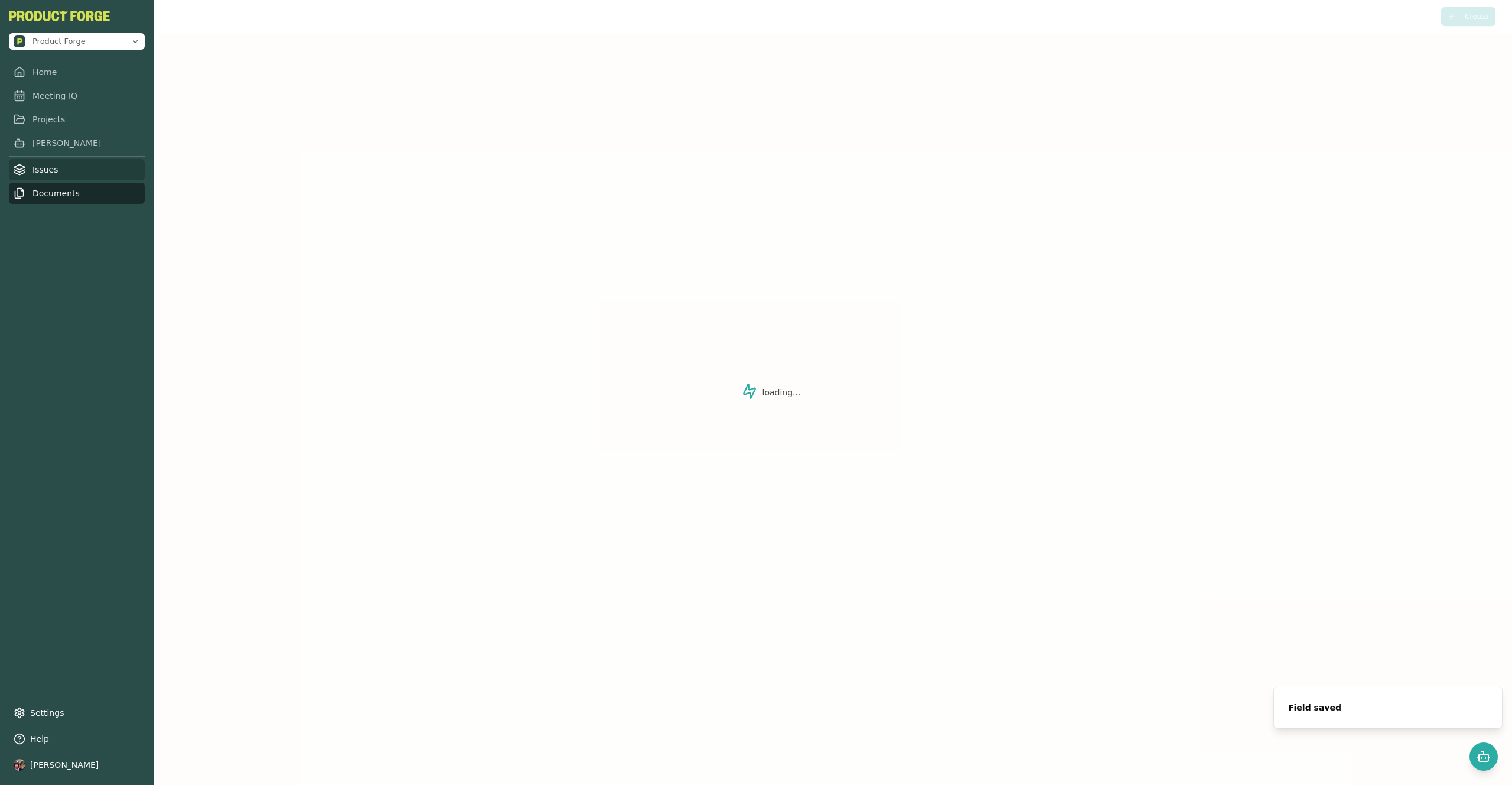
click at [52, 174] on link "Issues" at bounding box center [76, 169] width 136 height 22
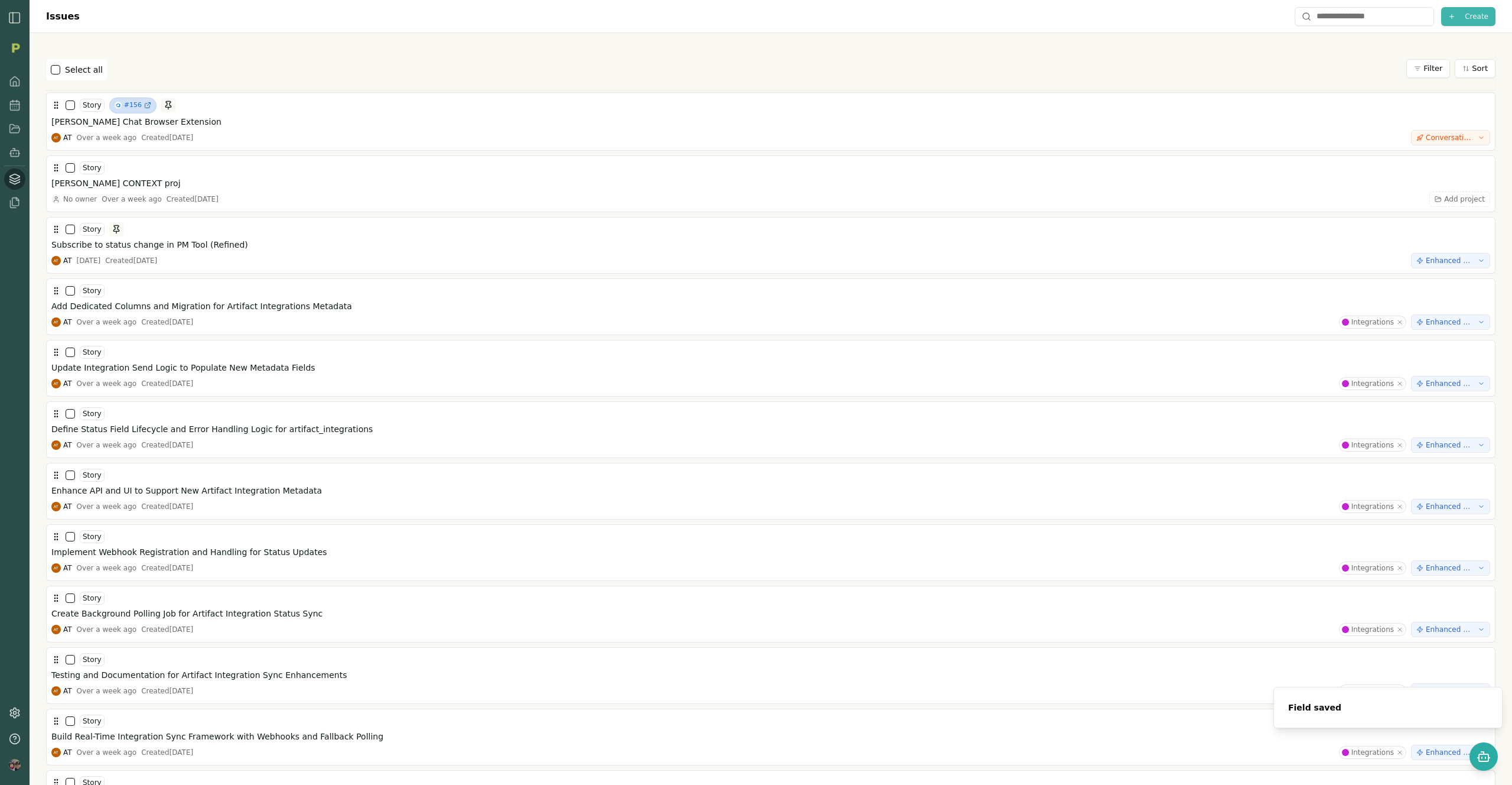
click at [1464, 14] on span "Create" at bounding box center [1476, 16] width 23 height 10
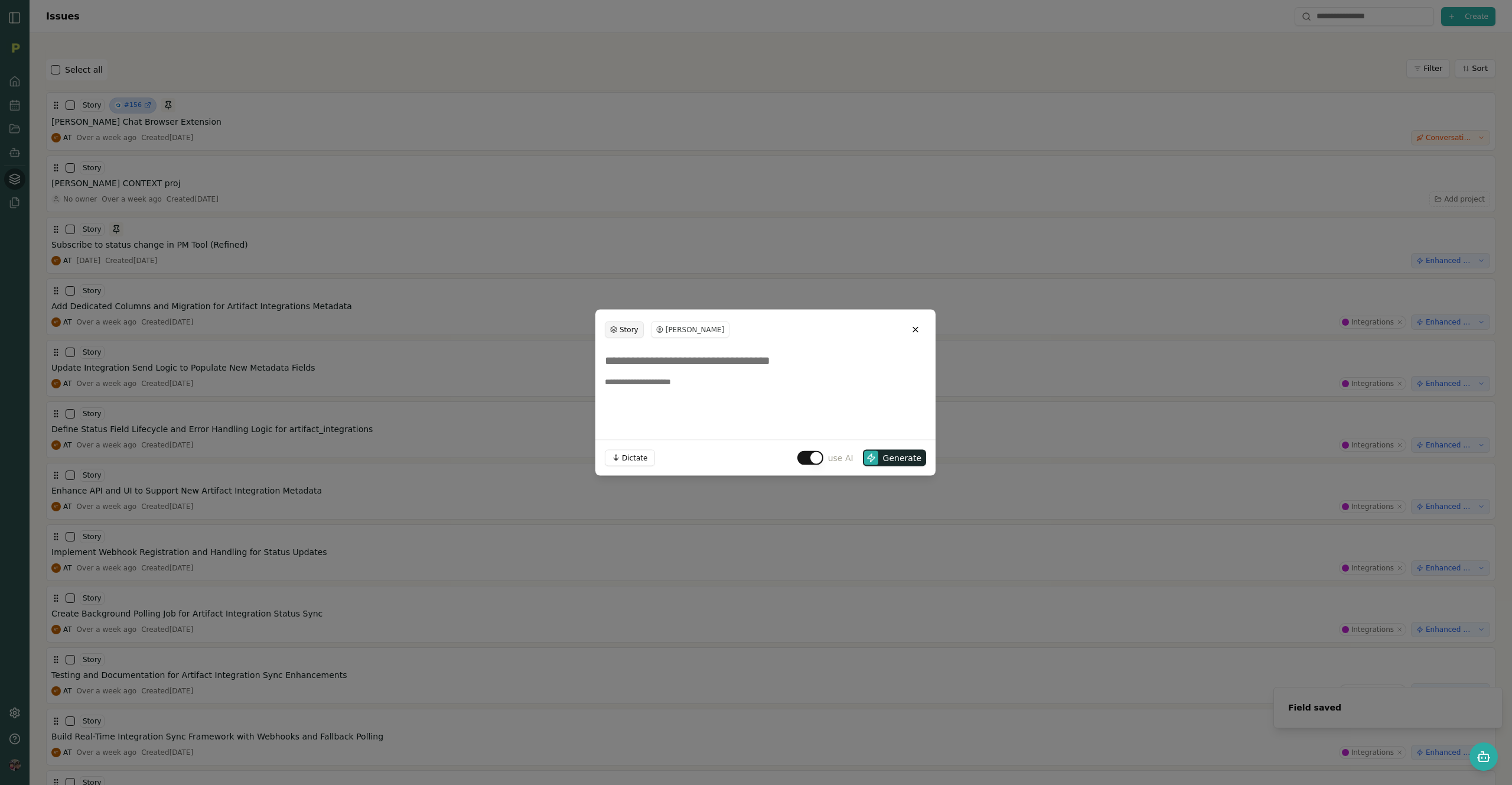
click at [636, 328] on html "Story Alex Morgan Close Dictate use AI Generate Issues Create Field saved Selec…" at bounding box center [756, 392] width 1512 height 785
